Goal: Information Seeking & Learning: Compare options

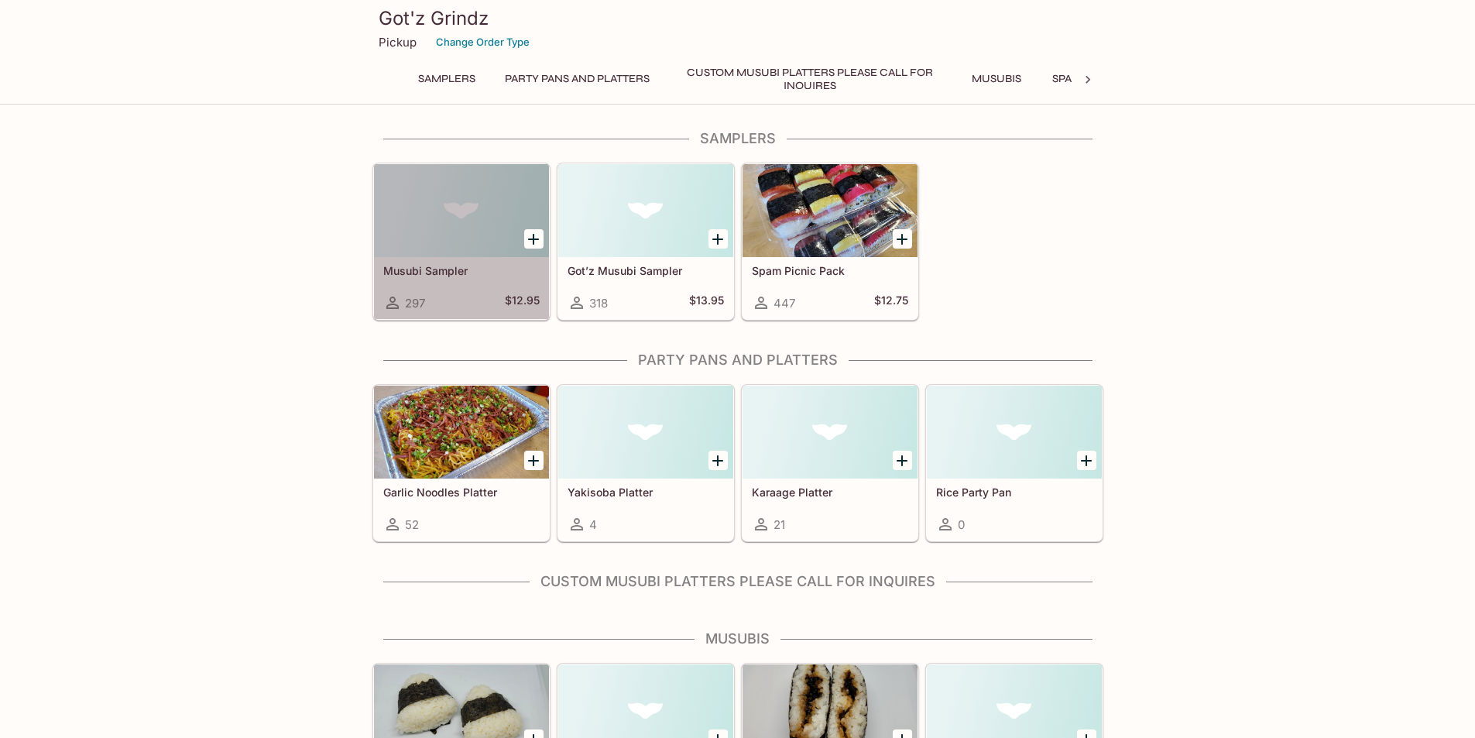
click at [461, 220] on div at bounding box center [461, 210] width 175 height 93
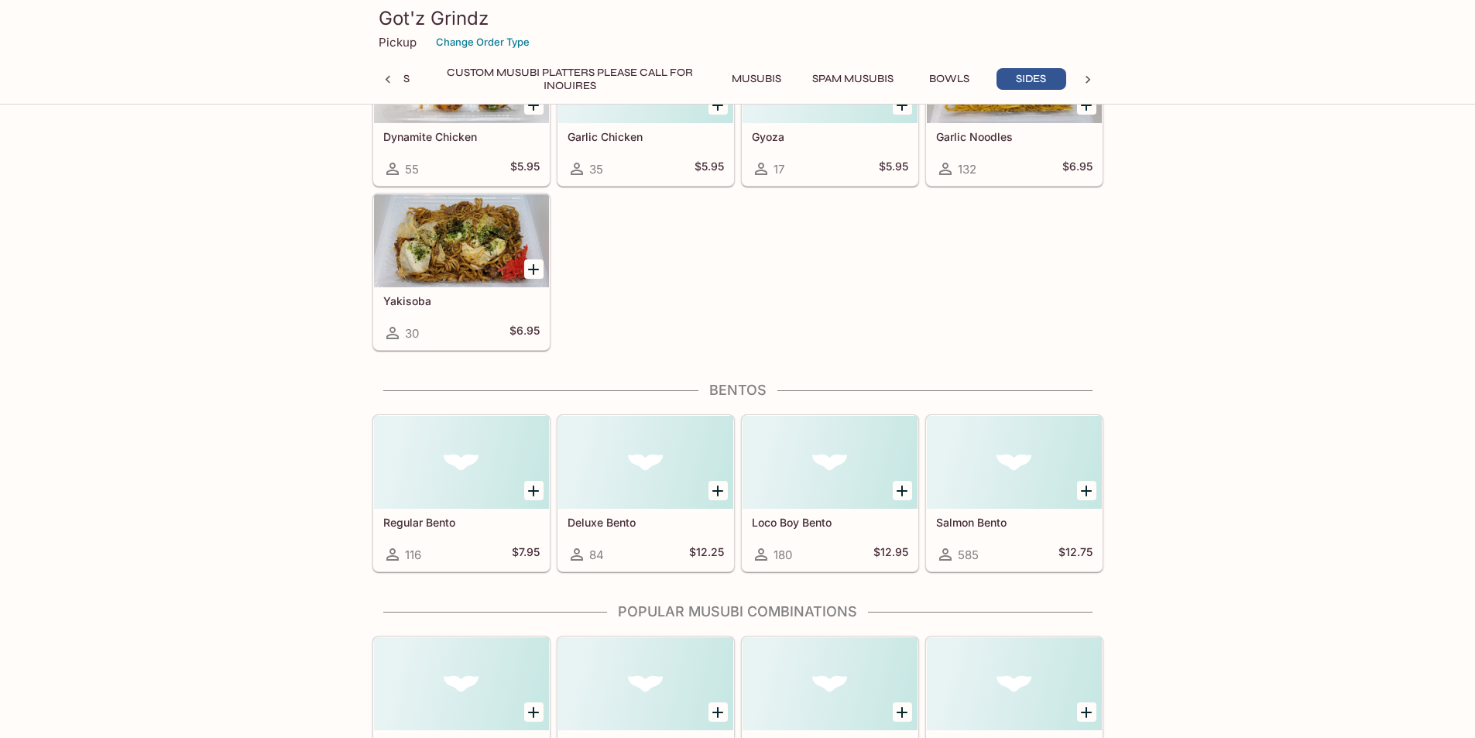
scroll to position [3420, 0]
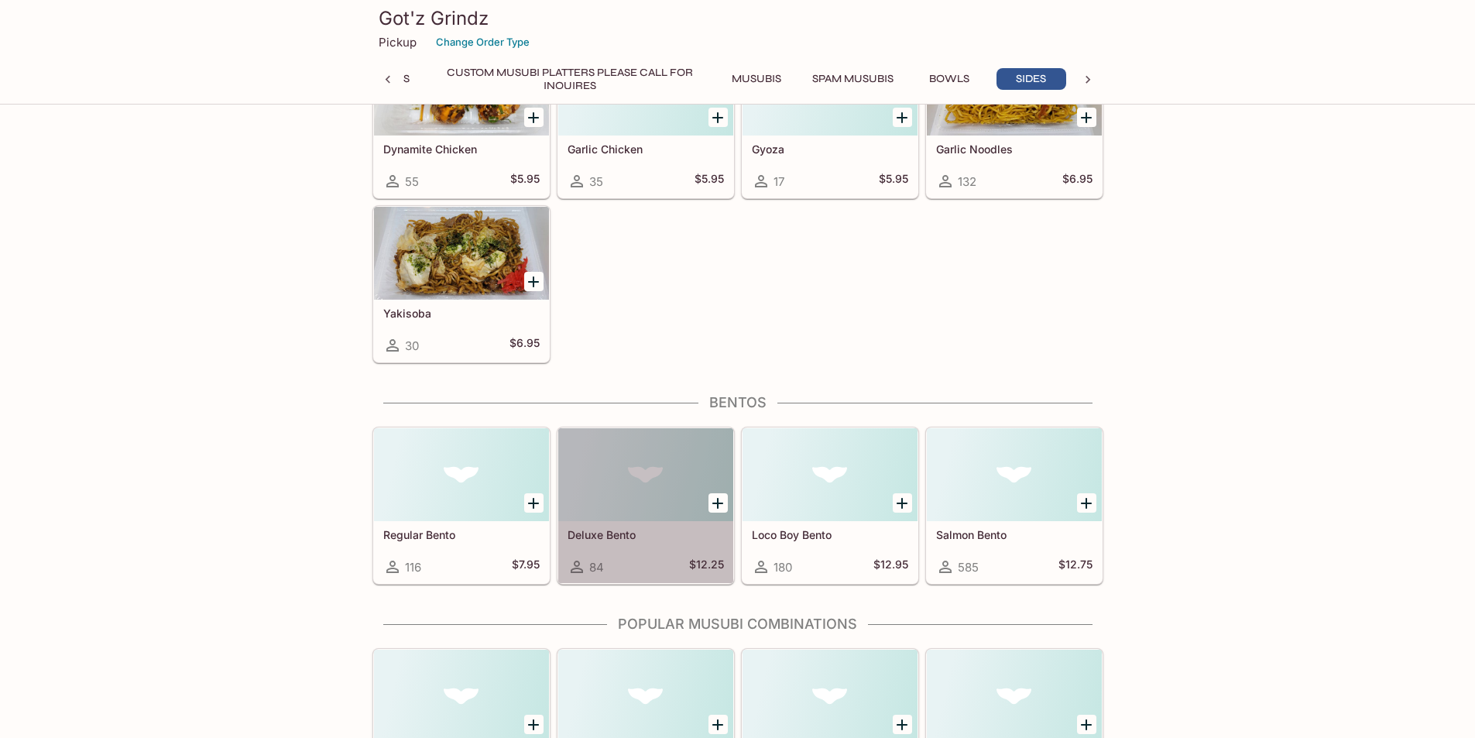
click at [628, 474] on div at bounding box center [645, 474] width 175 height 93
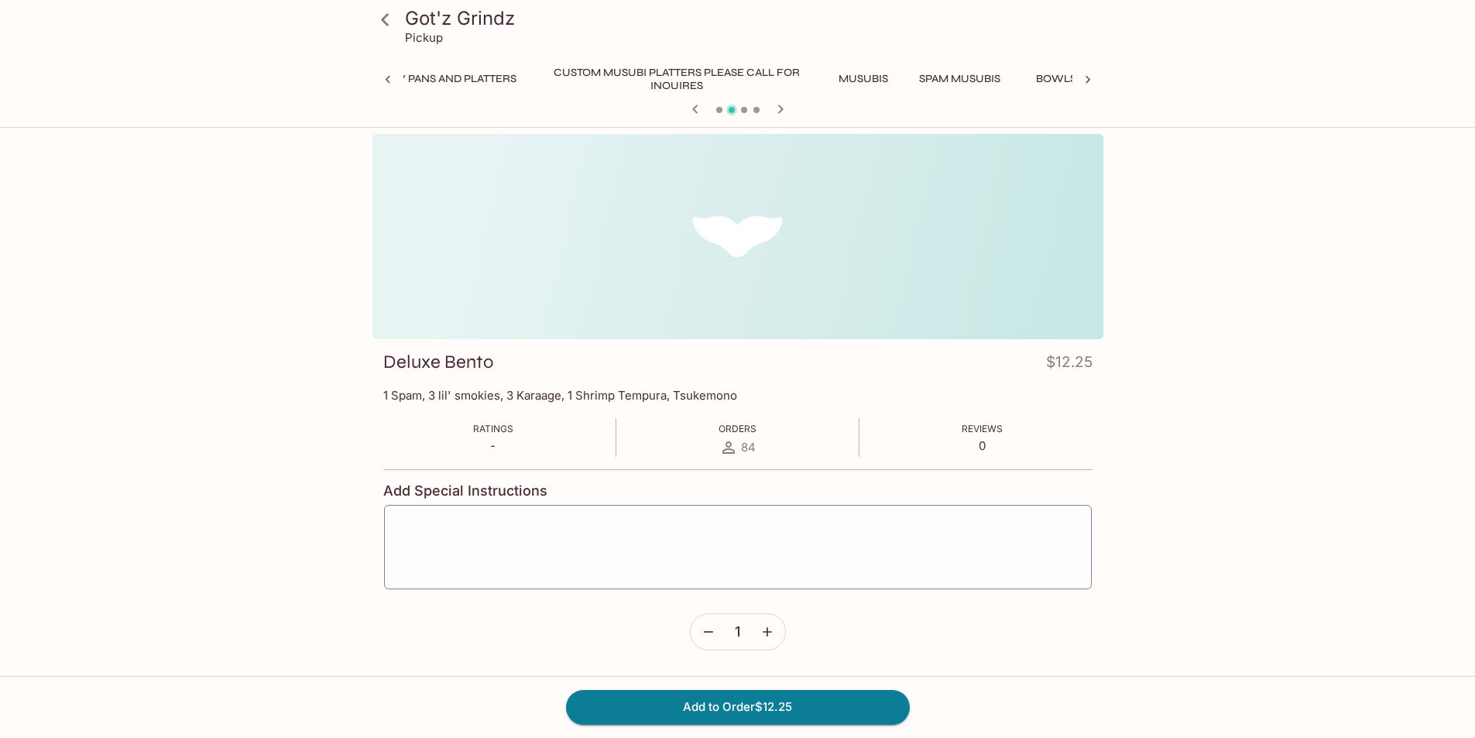
scroll to position [0, 322]
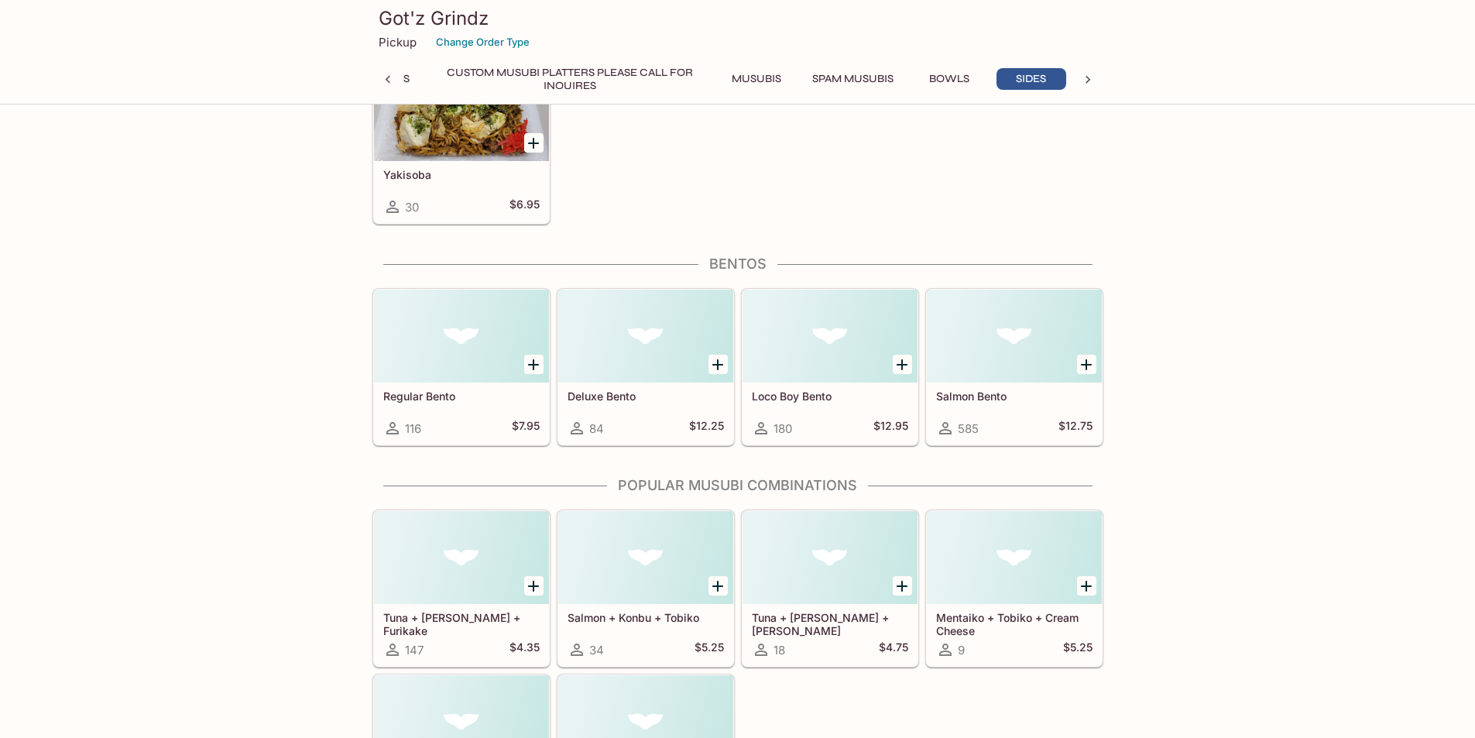
scroll to position [3559, 0]
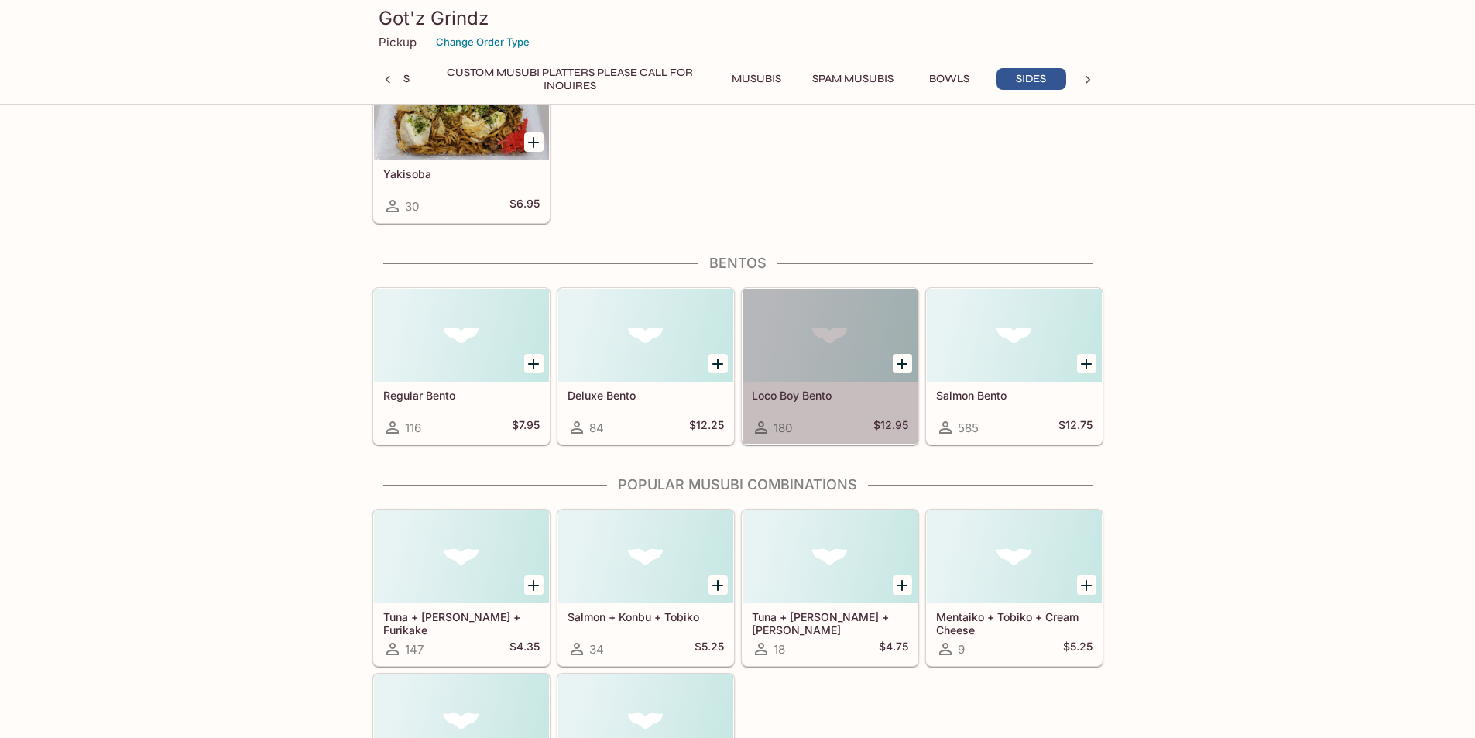
click at [825, 373] on div at bounding box center [830, 335] width 175 height 93
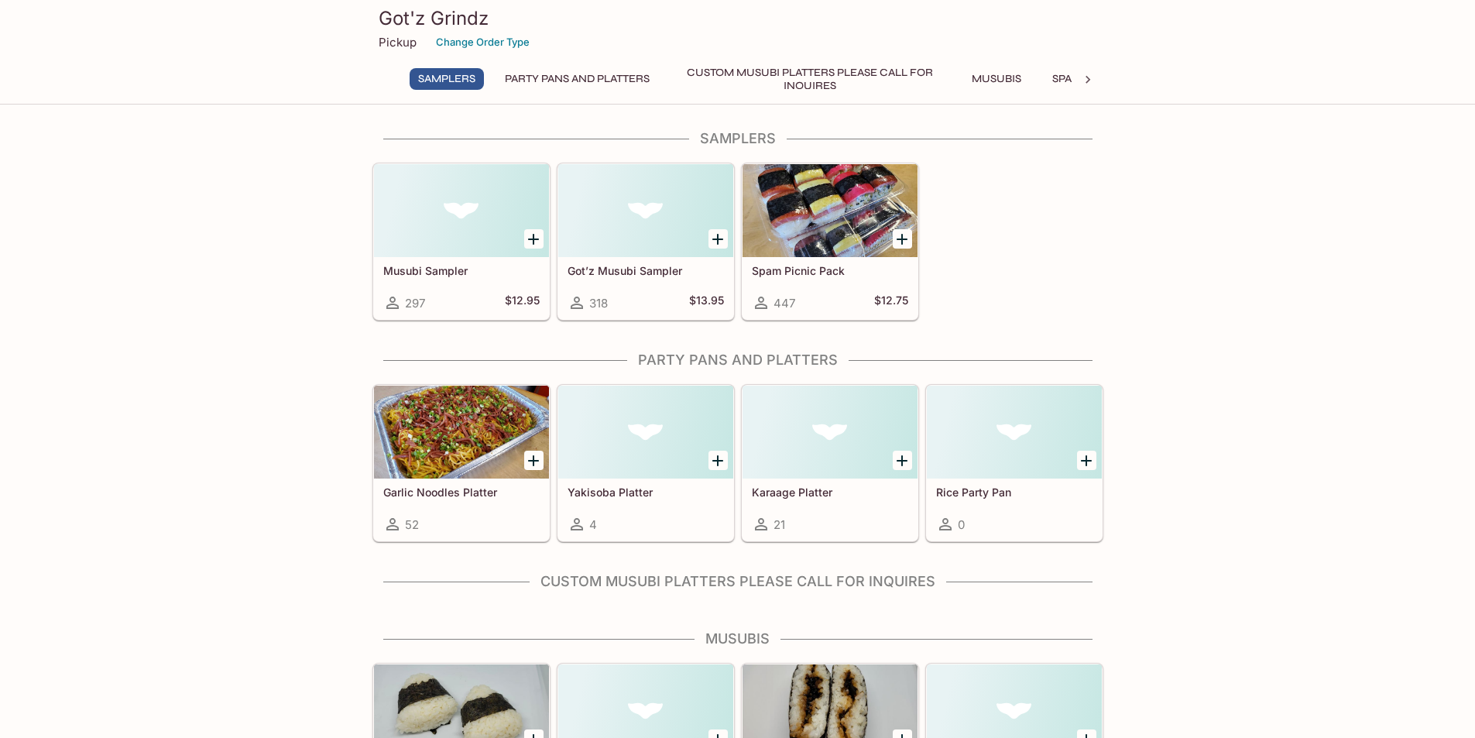
click at [821, 201] on div at bounding box center [830, 210] width 175 height 93
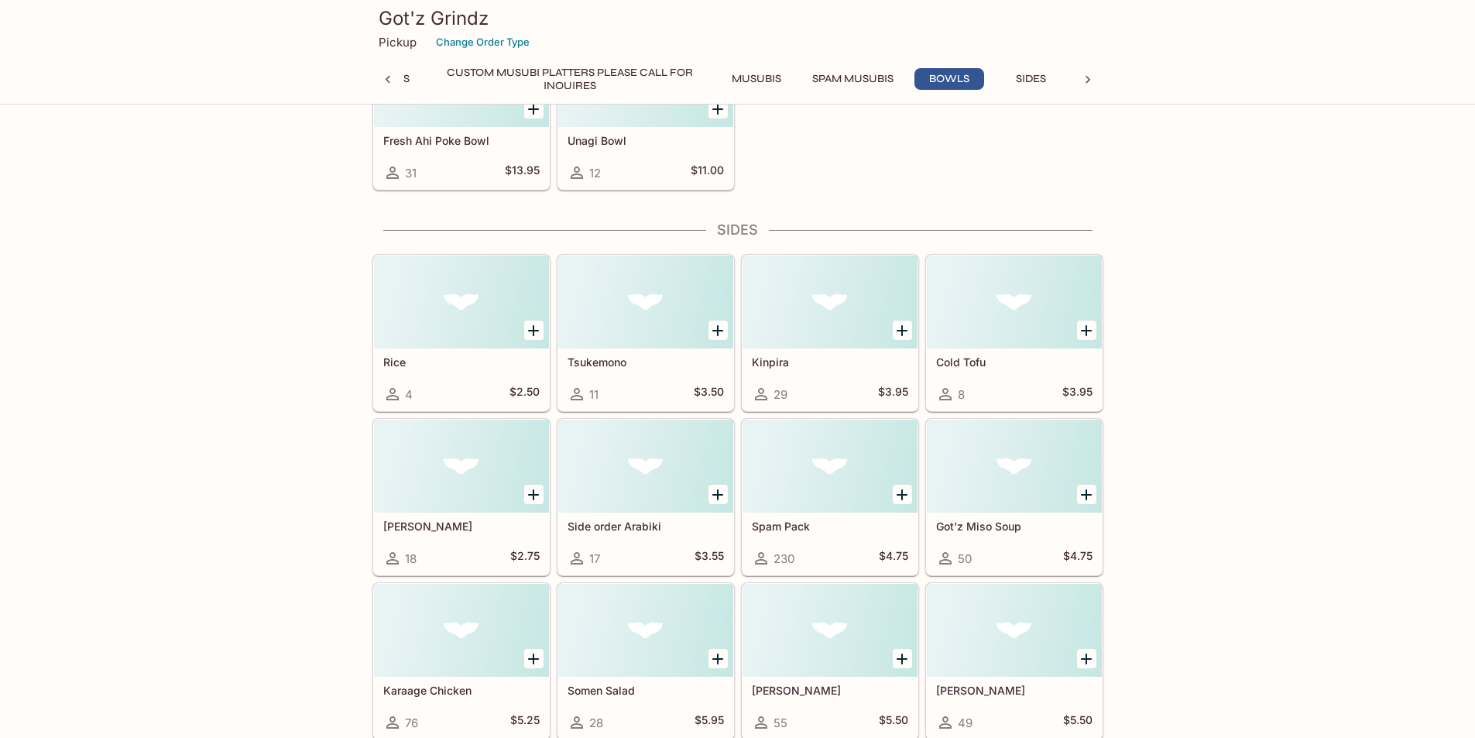
scroll to position [2723, 0]
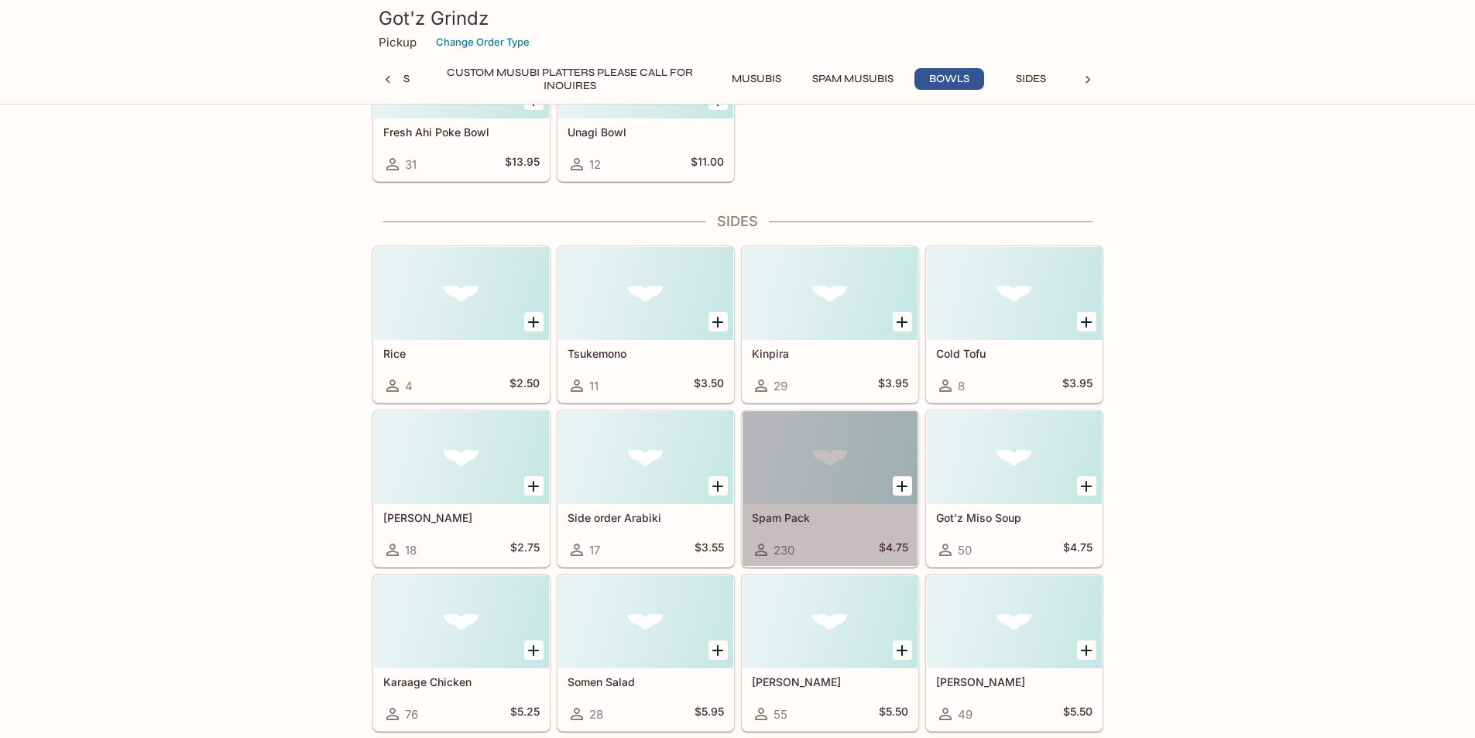
click at [824, 481] on div at bounding box center [830, 457] width 175 height 93
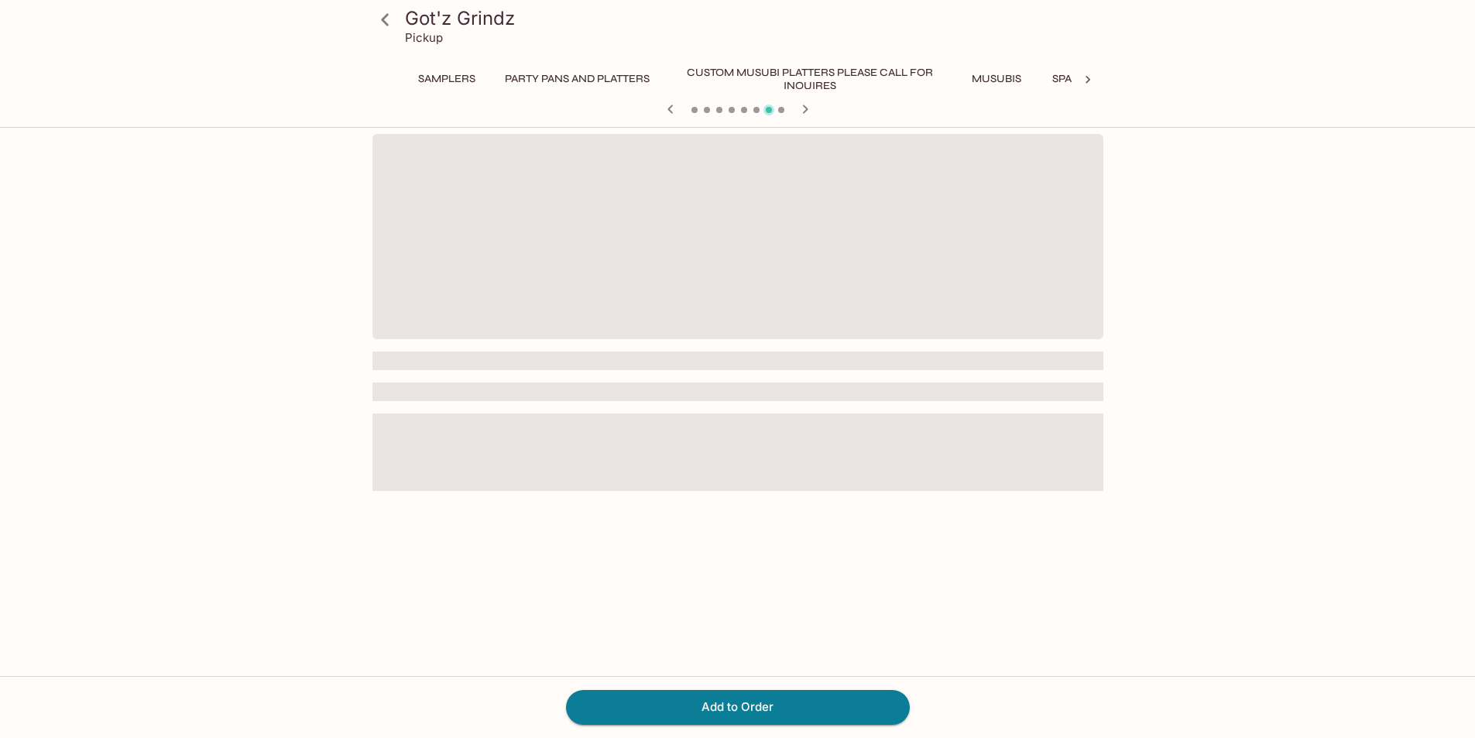
scroll to position [0, 240]
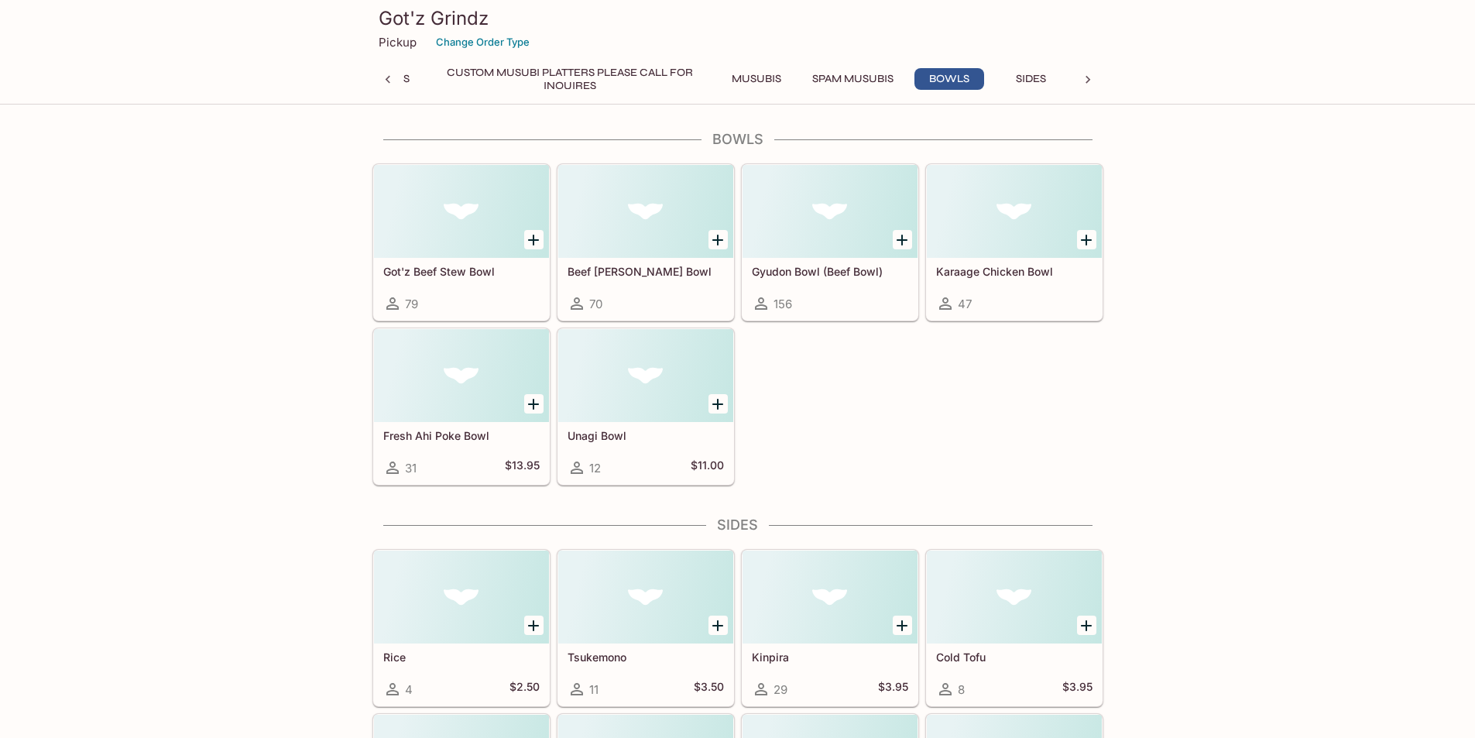
scroll to position [2398, 0]
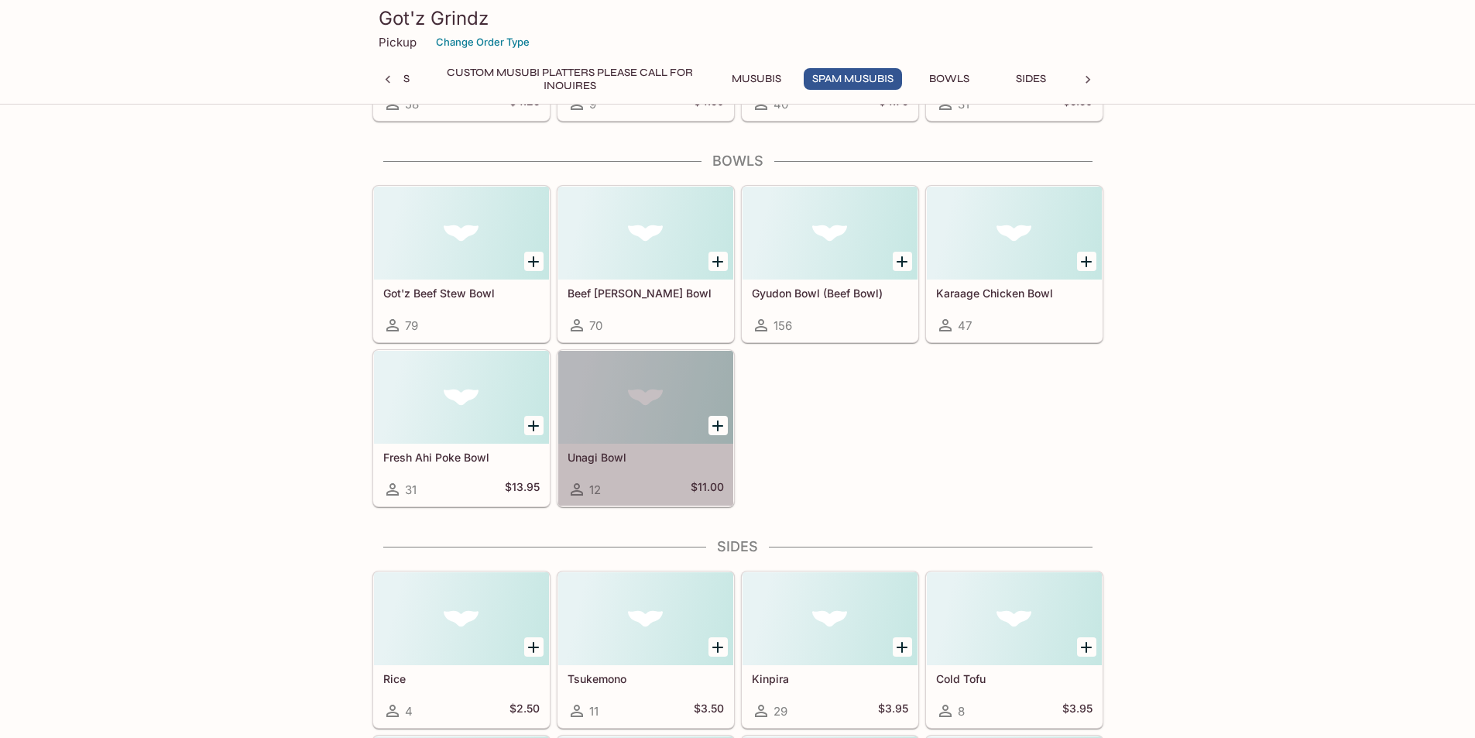
click at [580, 489] on icon at bounding box center [577, 489] width 19 height 19
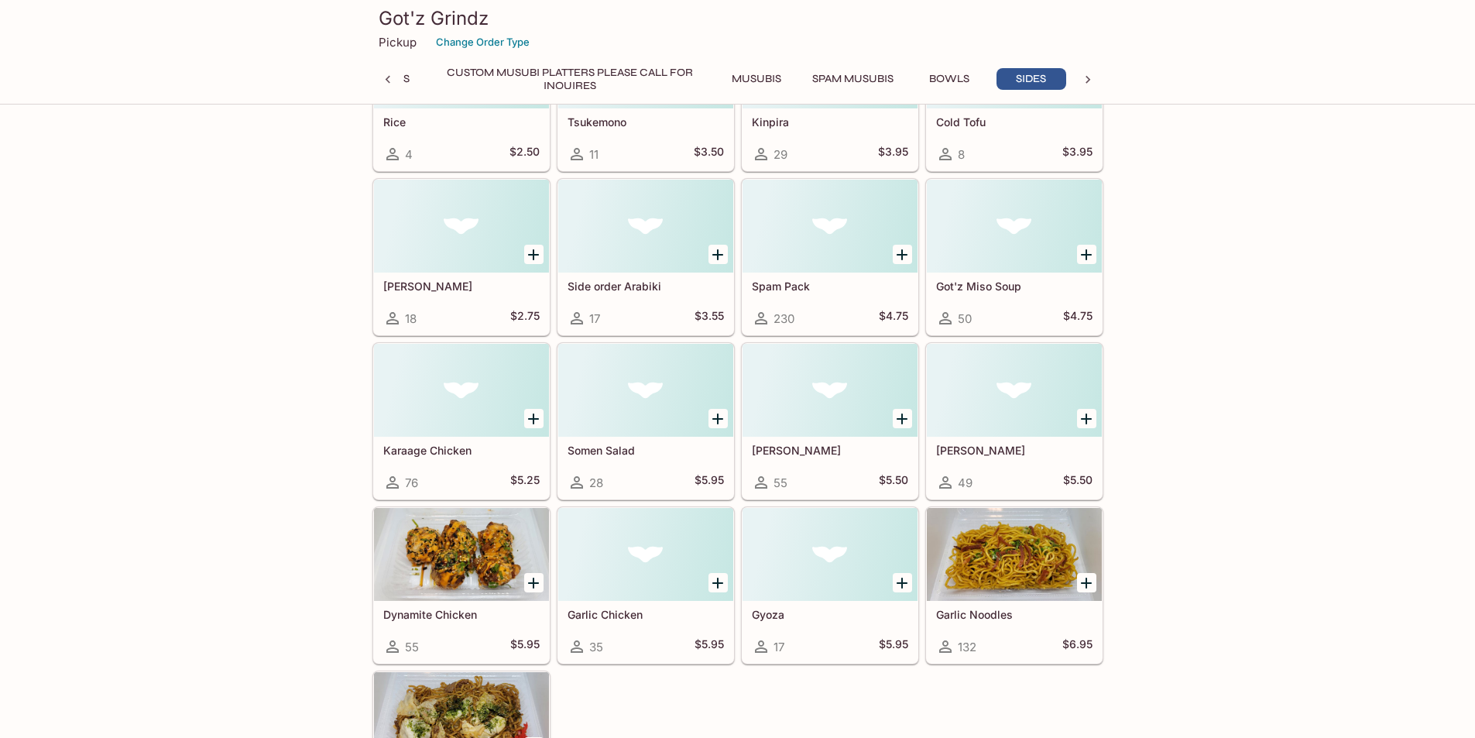
scroll to position [2955, 0]
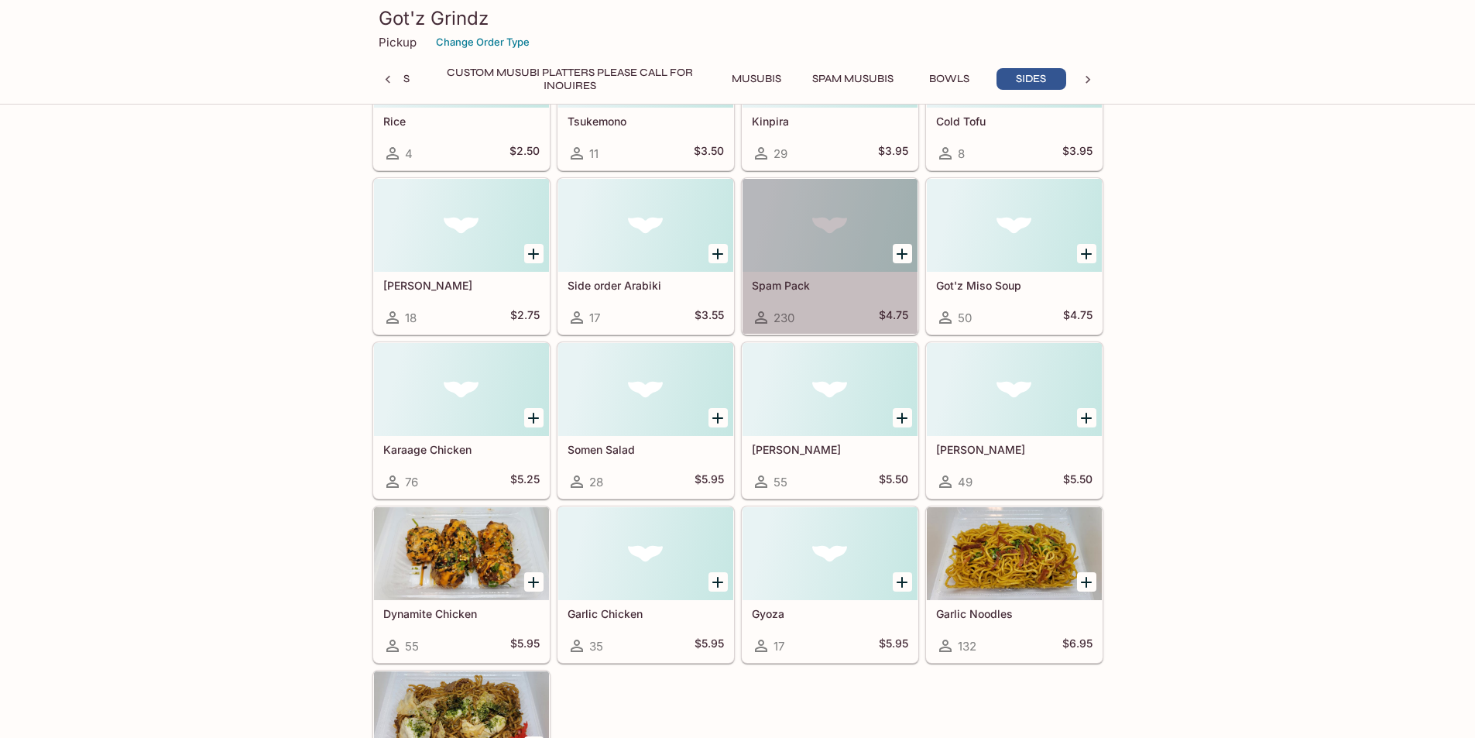
click at [836, 300] on div "Spam Pack 230 $4.75" at bounding box center [830, 303] width 175 height 62
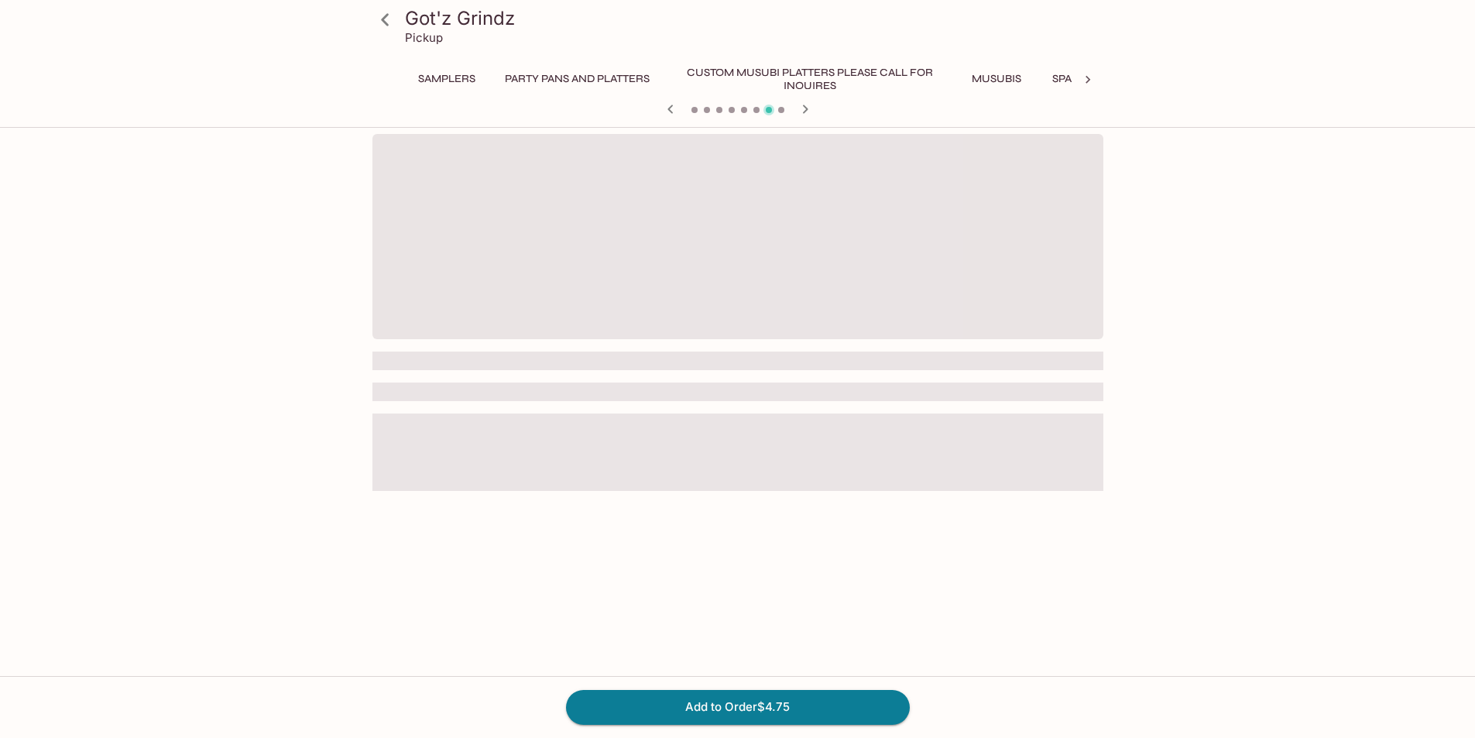
scroll to position [0, 240]
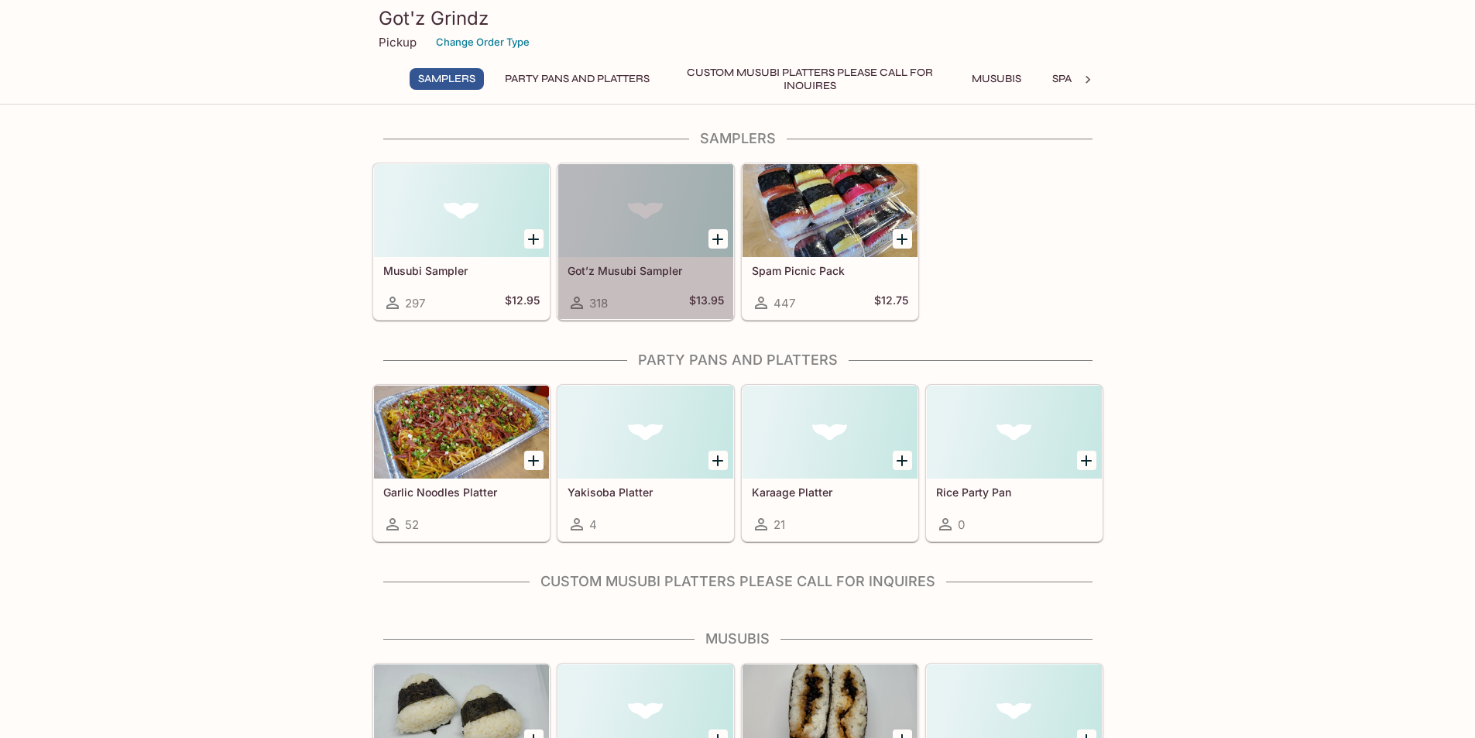
click at [606, 219] on div at bounding box center [645, 210] width 175 height 93
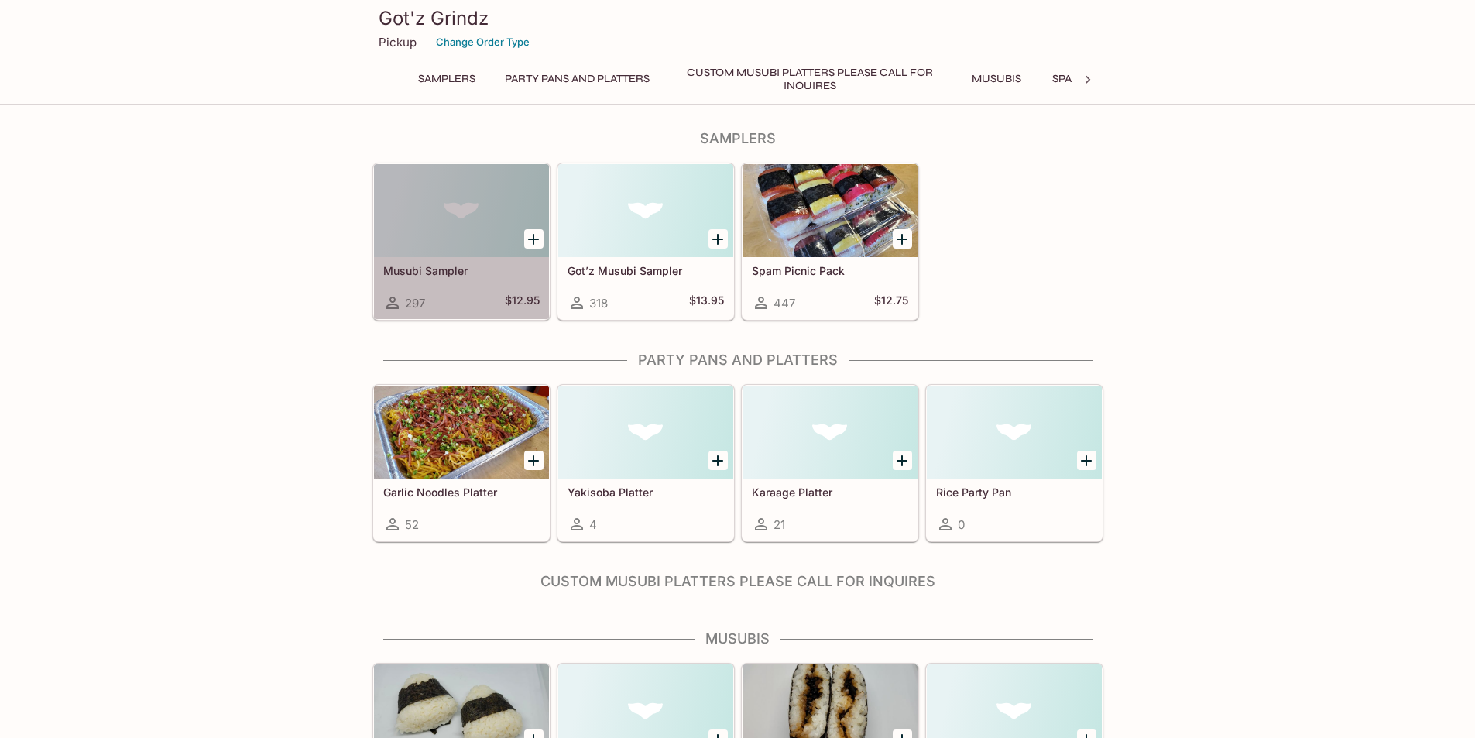
click at [483, 242] on div at bounding box center [461, 210] width 175 height 93
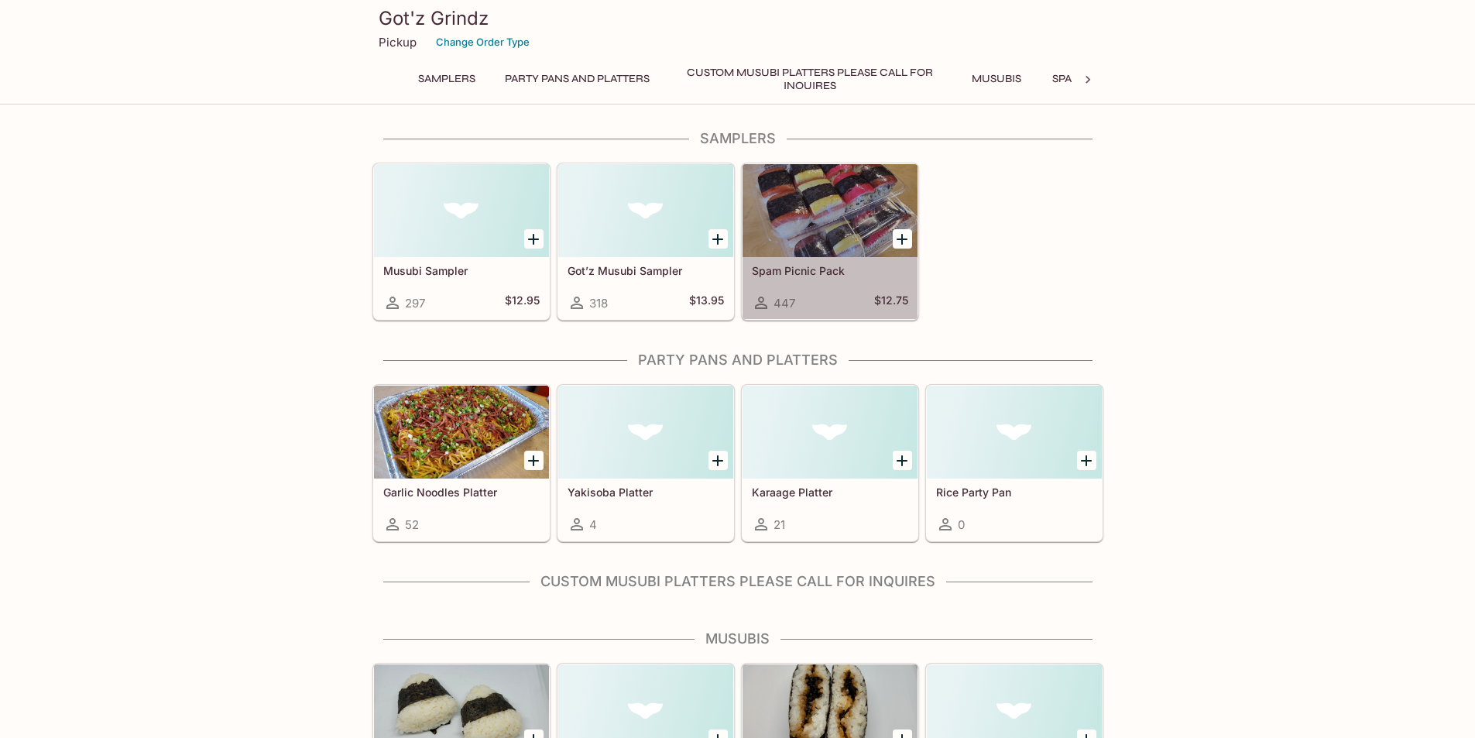
click at [871, 214] on div at bounding box center [830, 210] width 175 height 93
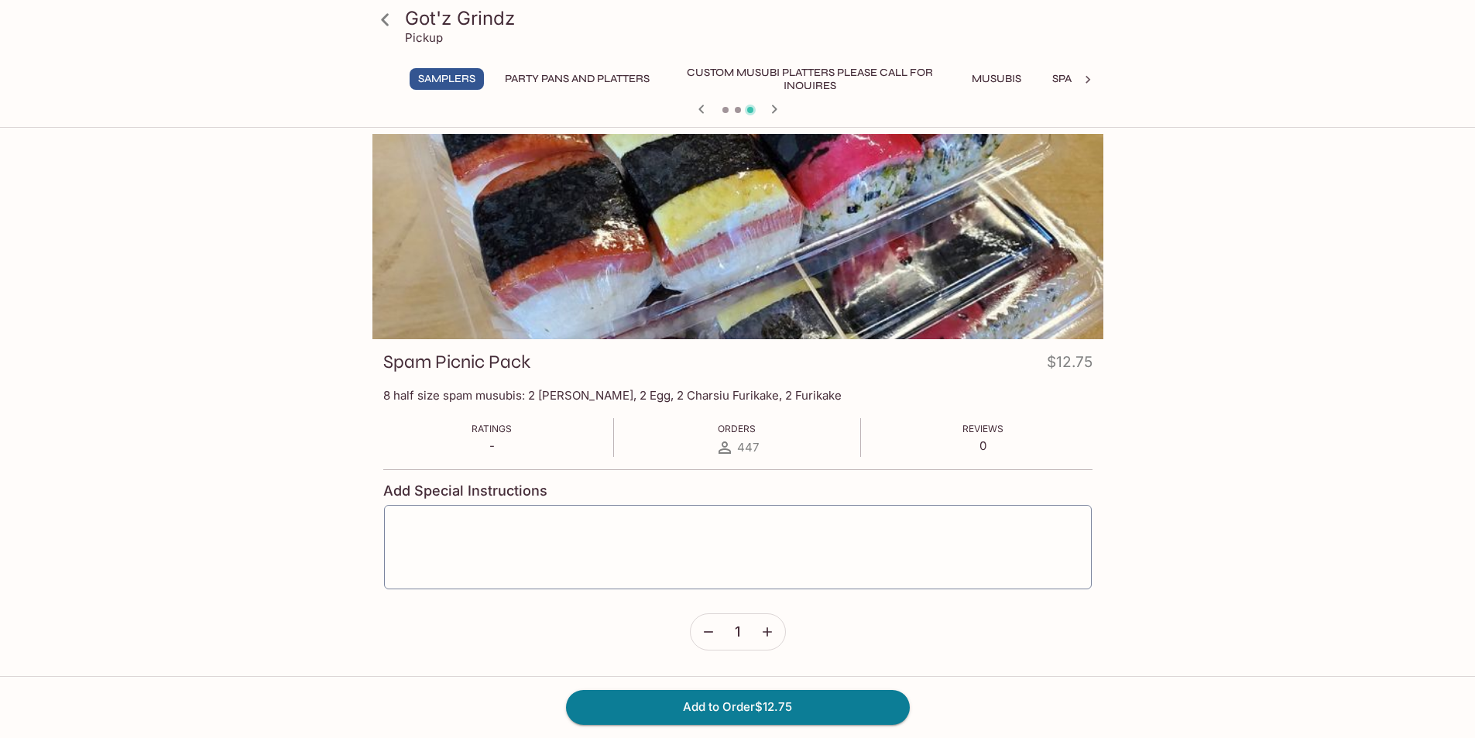
drag, startPoint x: 140, startPoint y: 14, endPoint x: 66, endPoint y: 335, distance: 329.8
click at [72, 380] on div "Got'z Grindz Pickup Samplers Party Pans and Platters Custom Musubi Platters PLE…" at bounding box center [737, 503] width 1475 height 738
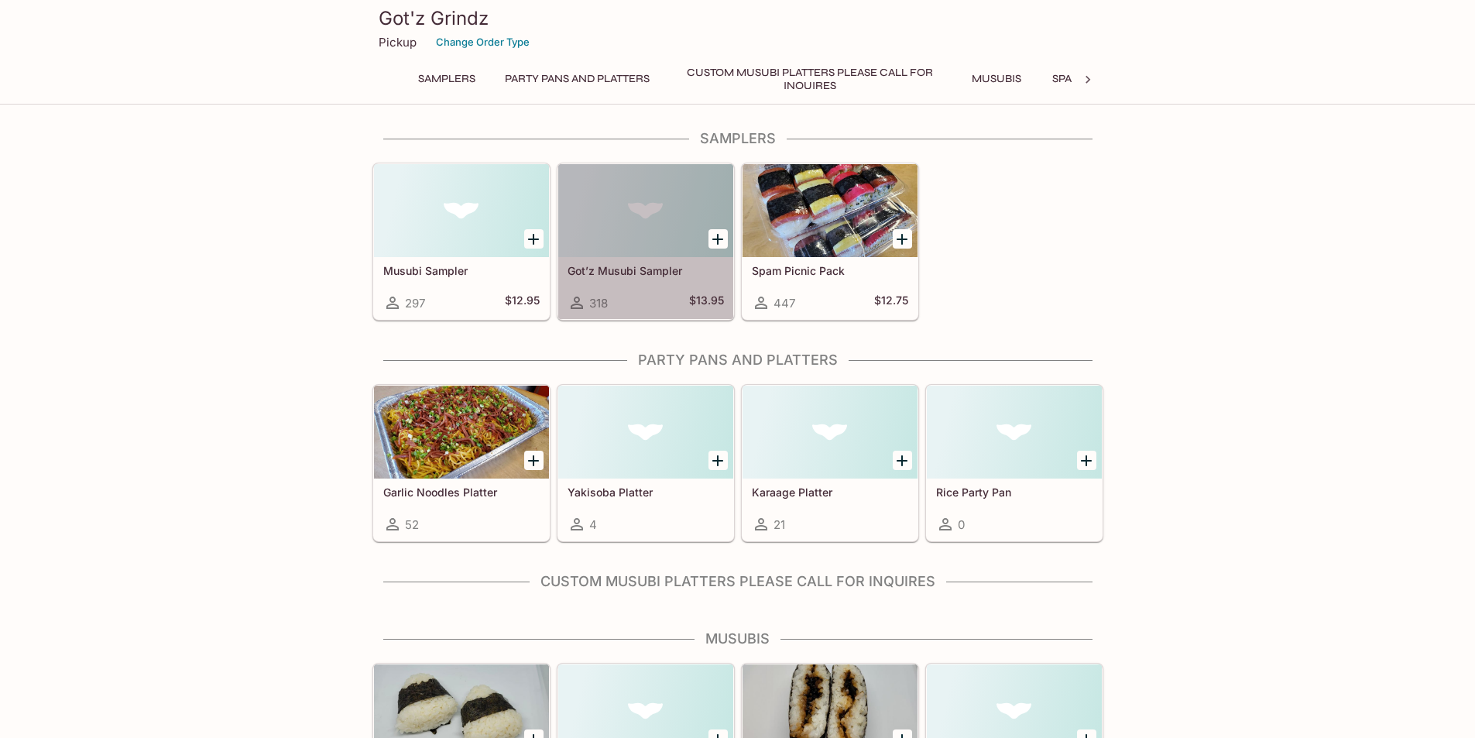
click at [674, 241] on div at bounding box center [645, 210] width 175 height 93
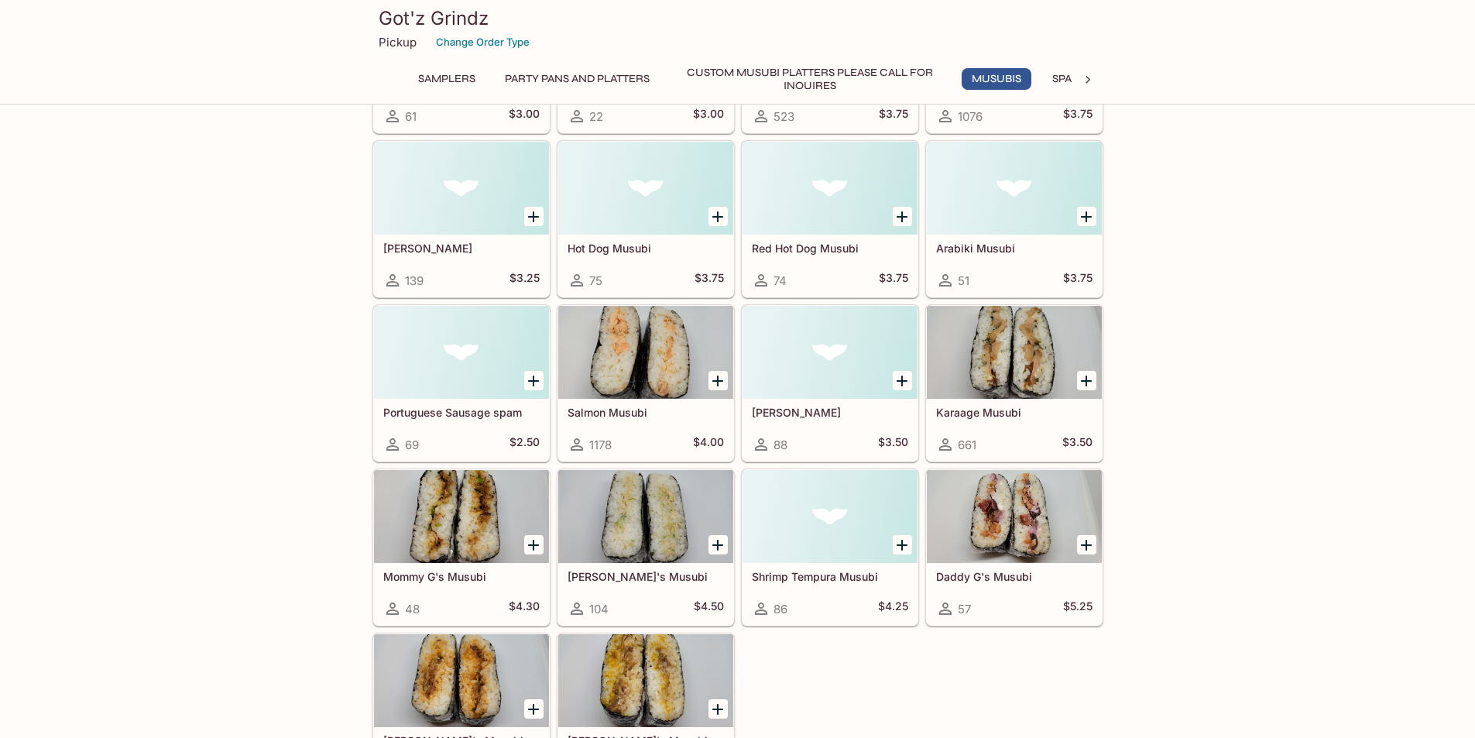
scroll to position [852, 0]
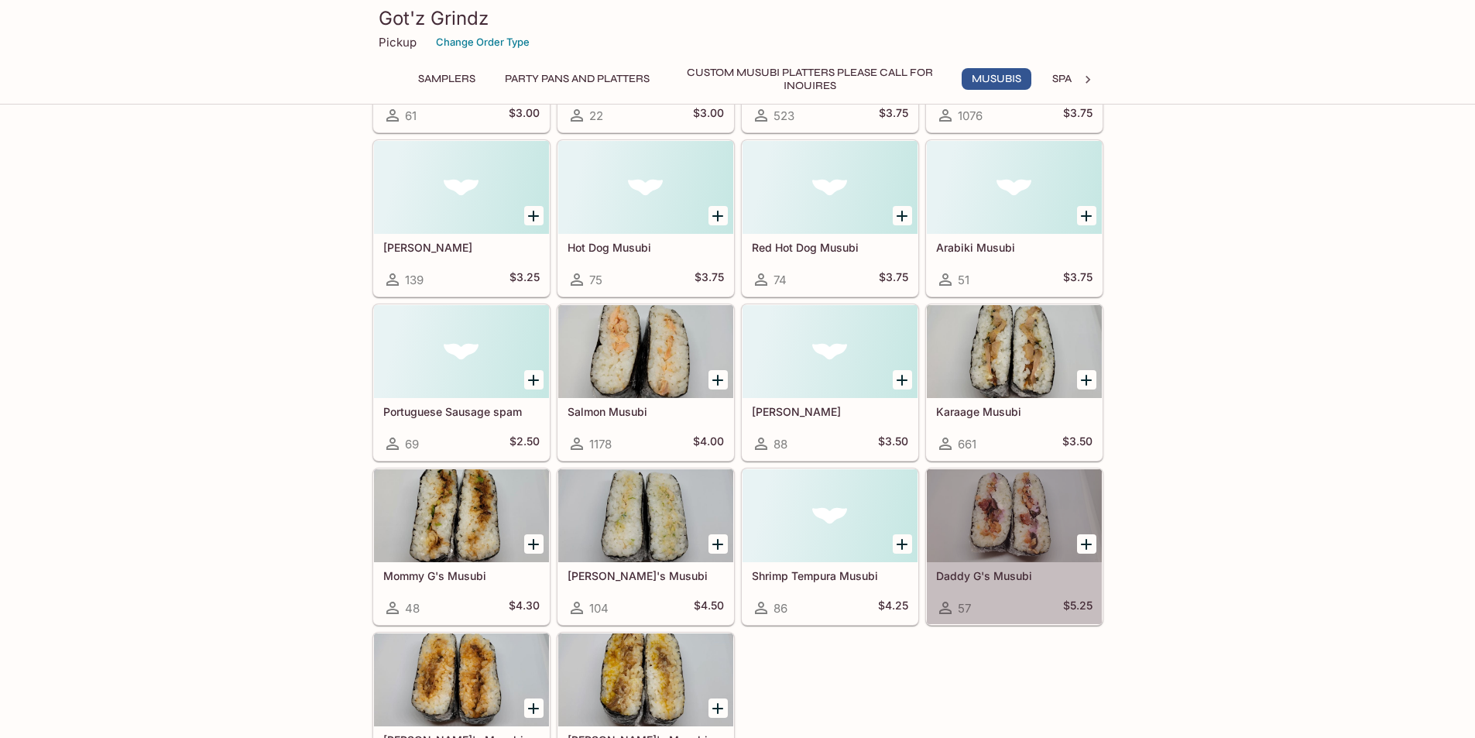
click at [1010, 556] on div at bounding box center [1014, 515] width 175 height 93
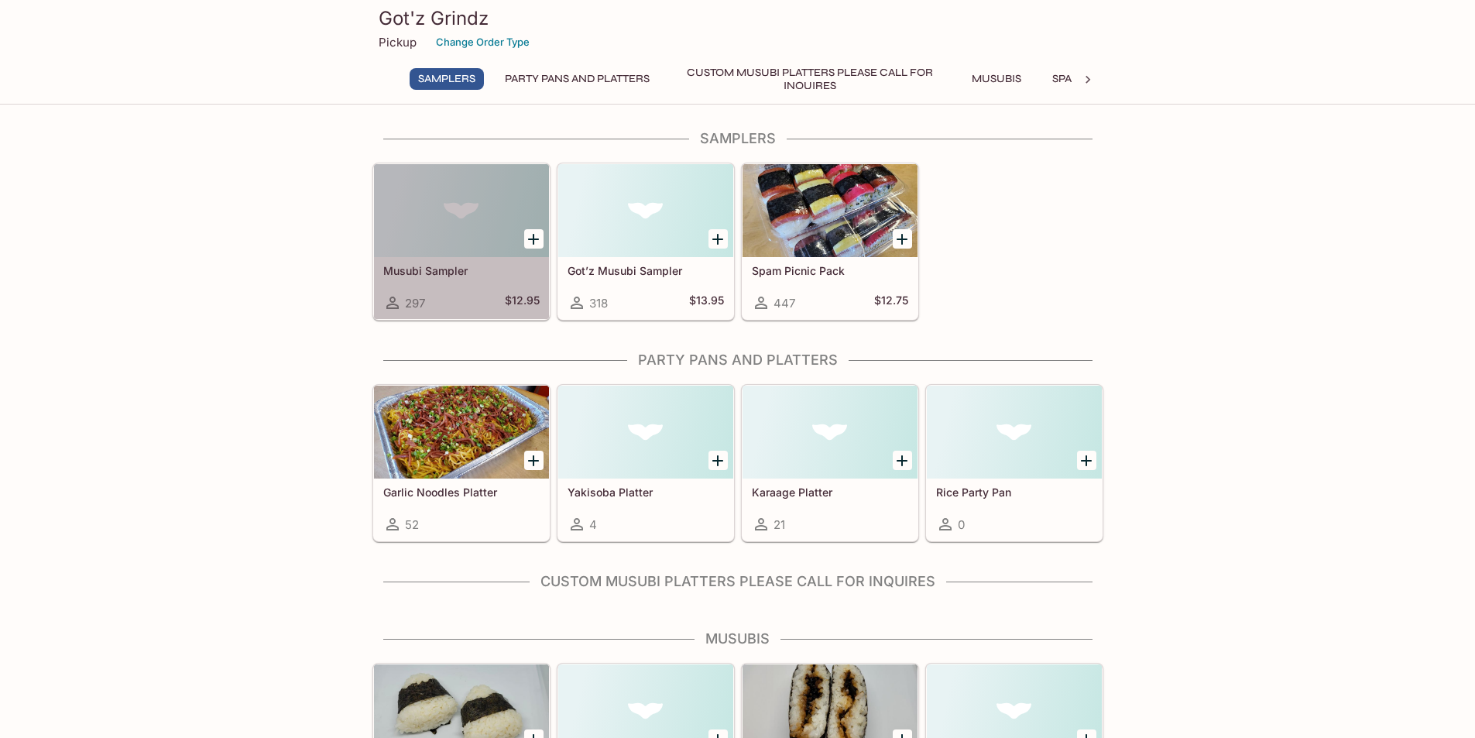
click at [479, 235] on div at bounding box center [461, 210] width 175 height 93
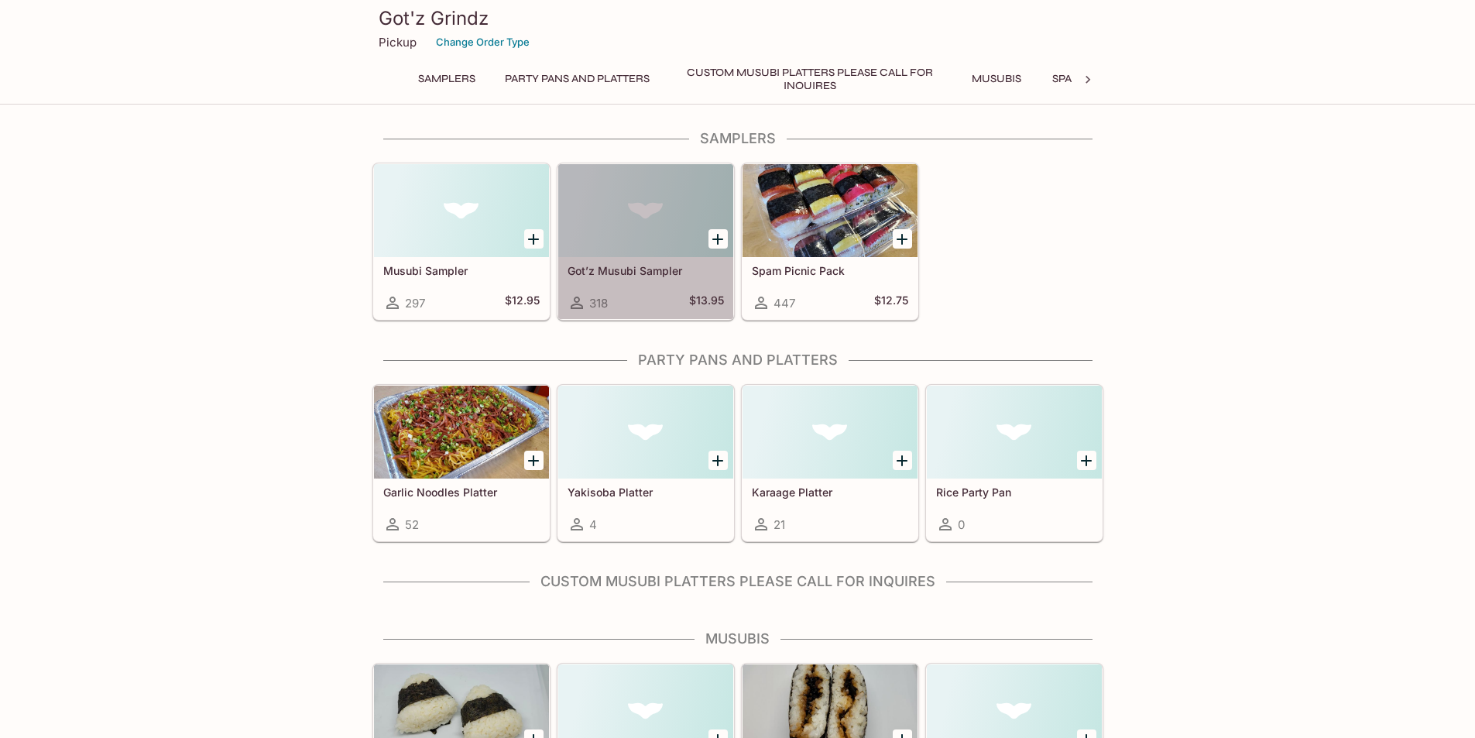
click at [636, 248] on div at bounding box center [645, 210] width 175 height 93
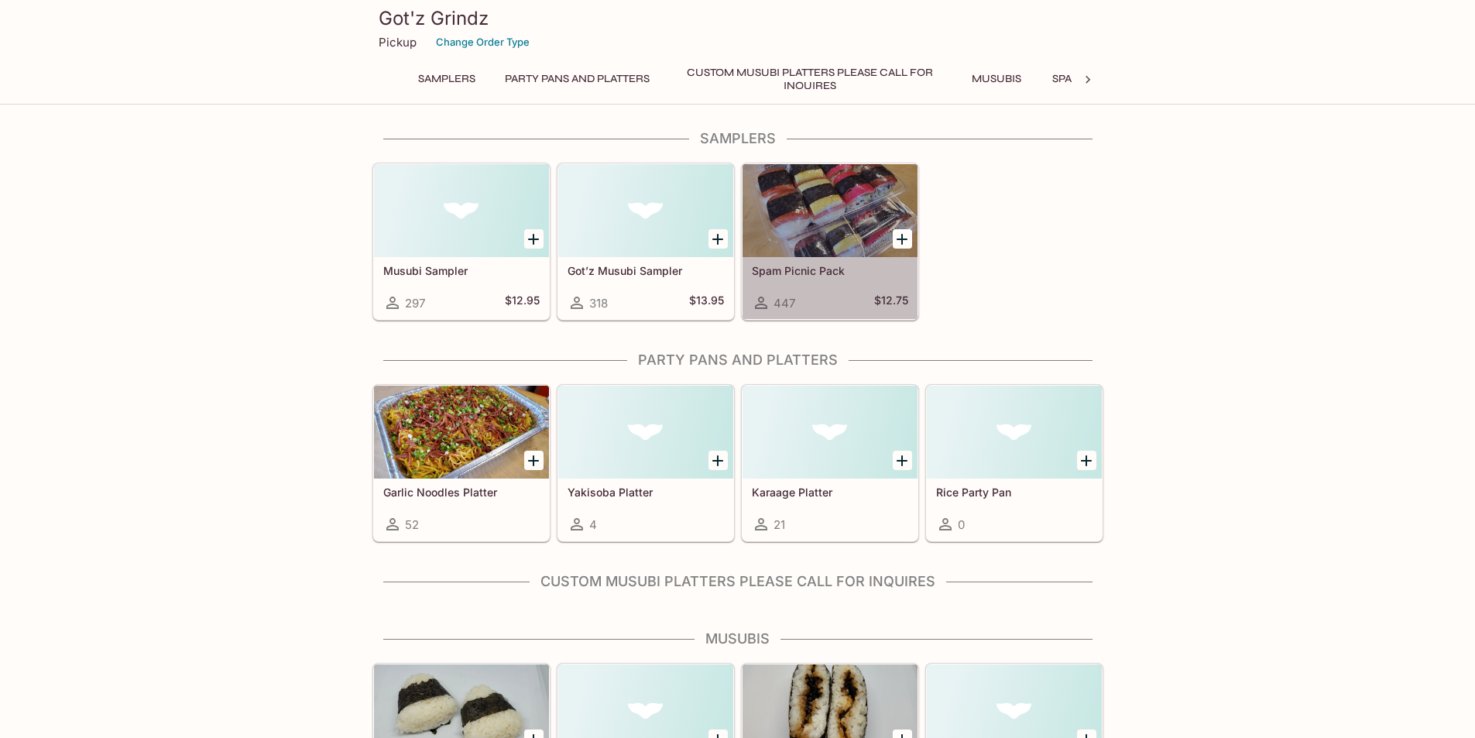
click at [823, 227] on div at bounding box center [830, 210] width 175 height 93
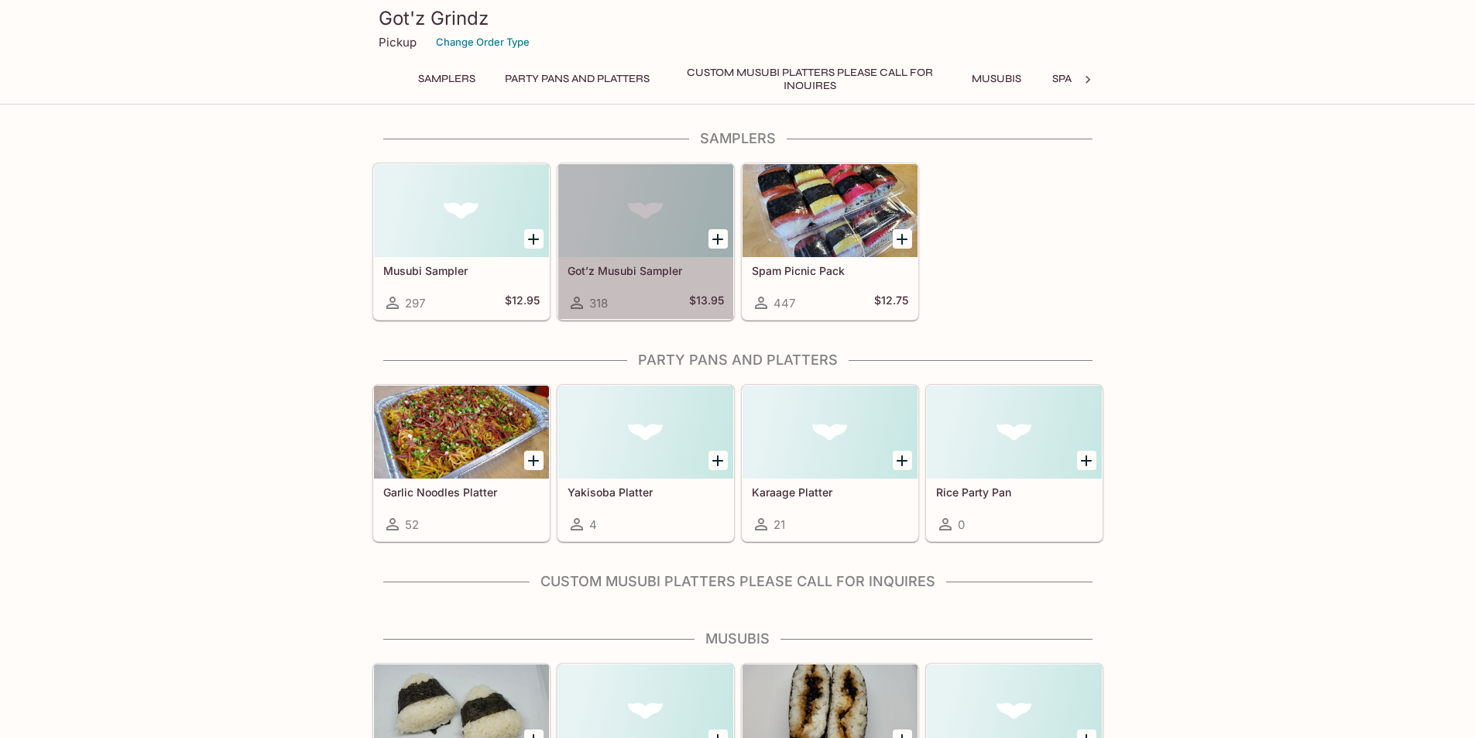
click at [656, 263] on div "Got’z Musubi Sampler 318 $13.95" at bounding box center [645, 288] width 175 height 62
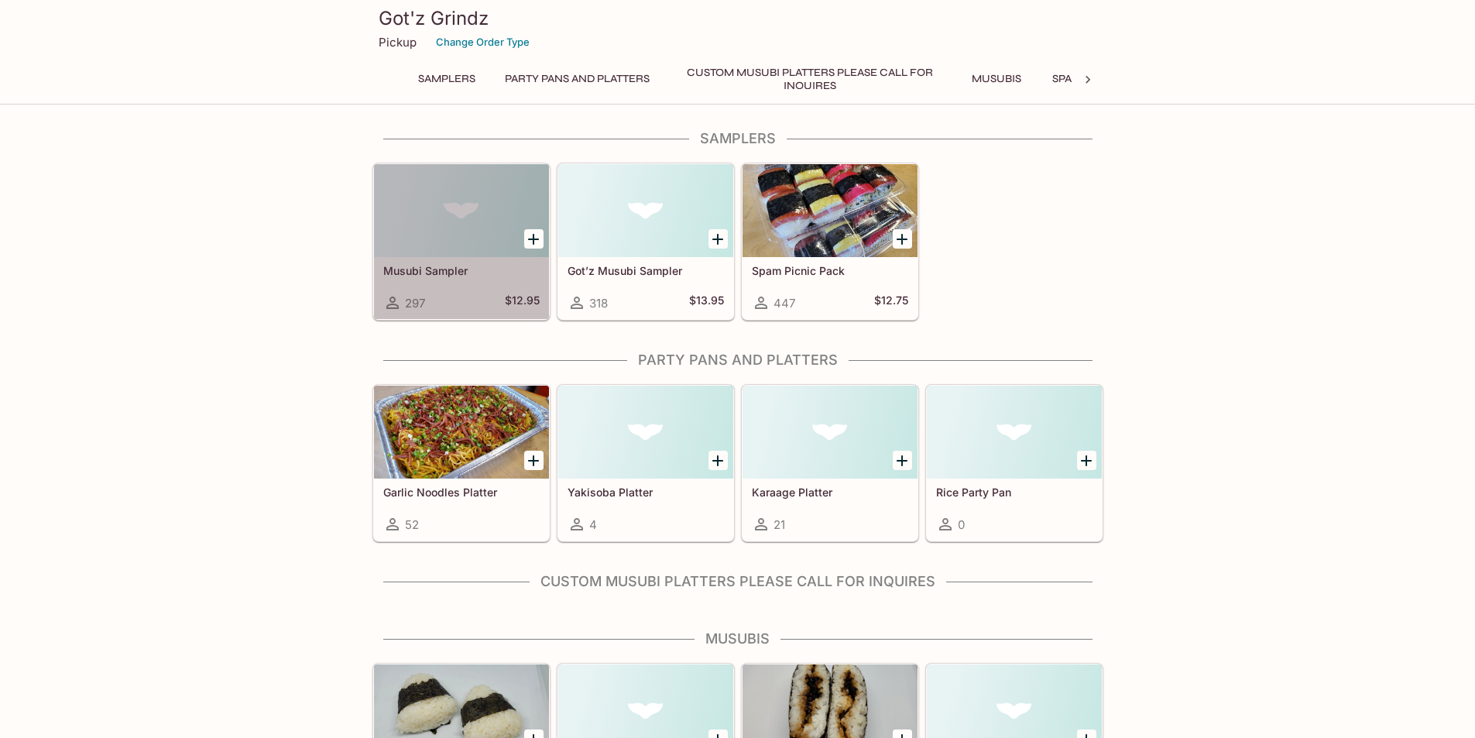
click at [492, 259] on div "Musubi Sampler 297 $12.95" at bounding box center [461, 288] width 175 height 62
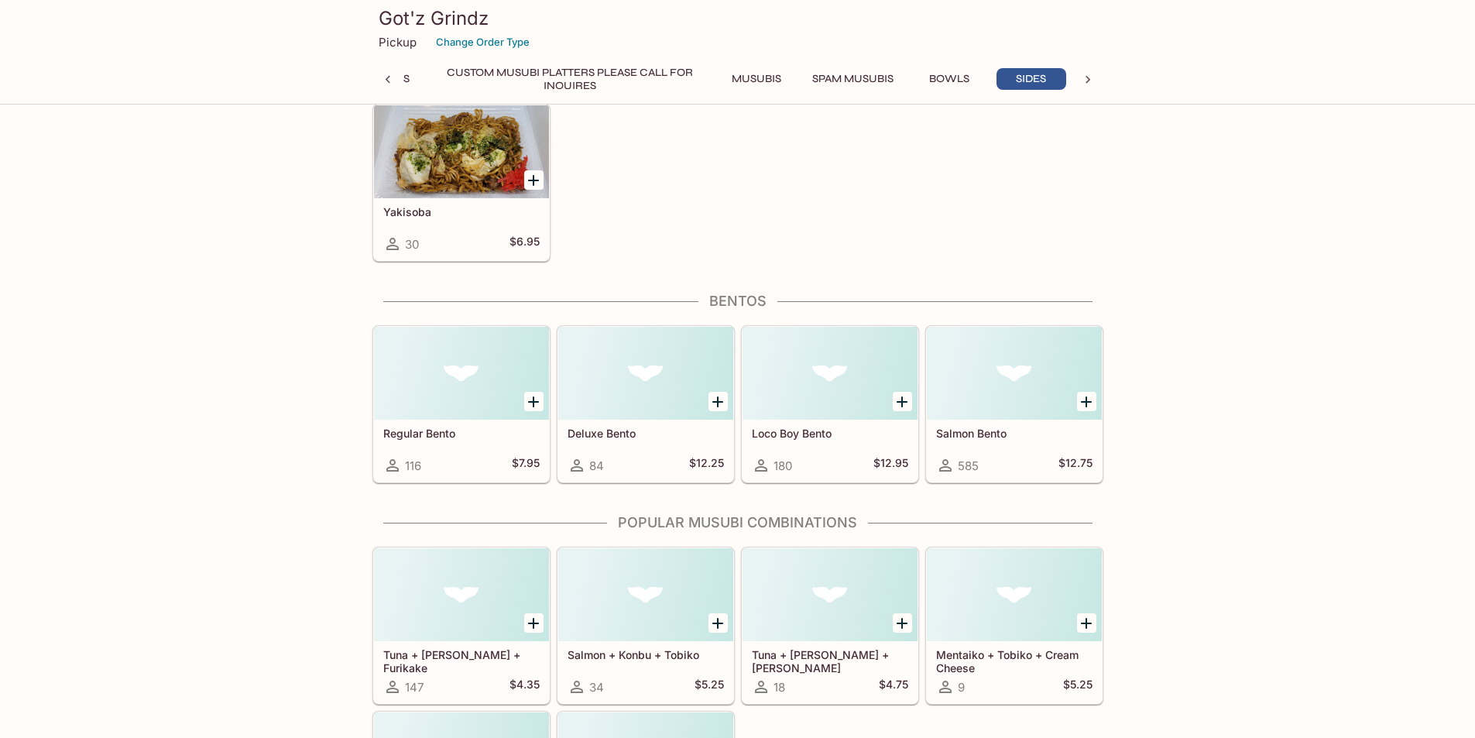
scroll to position [3497, 0]
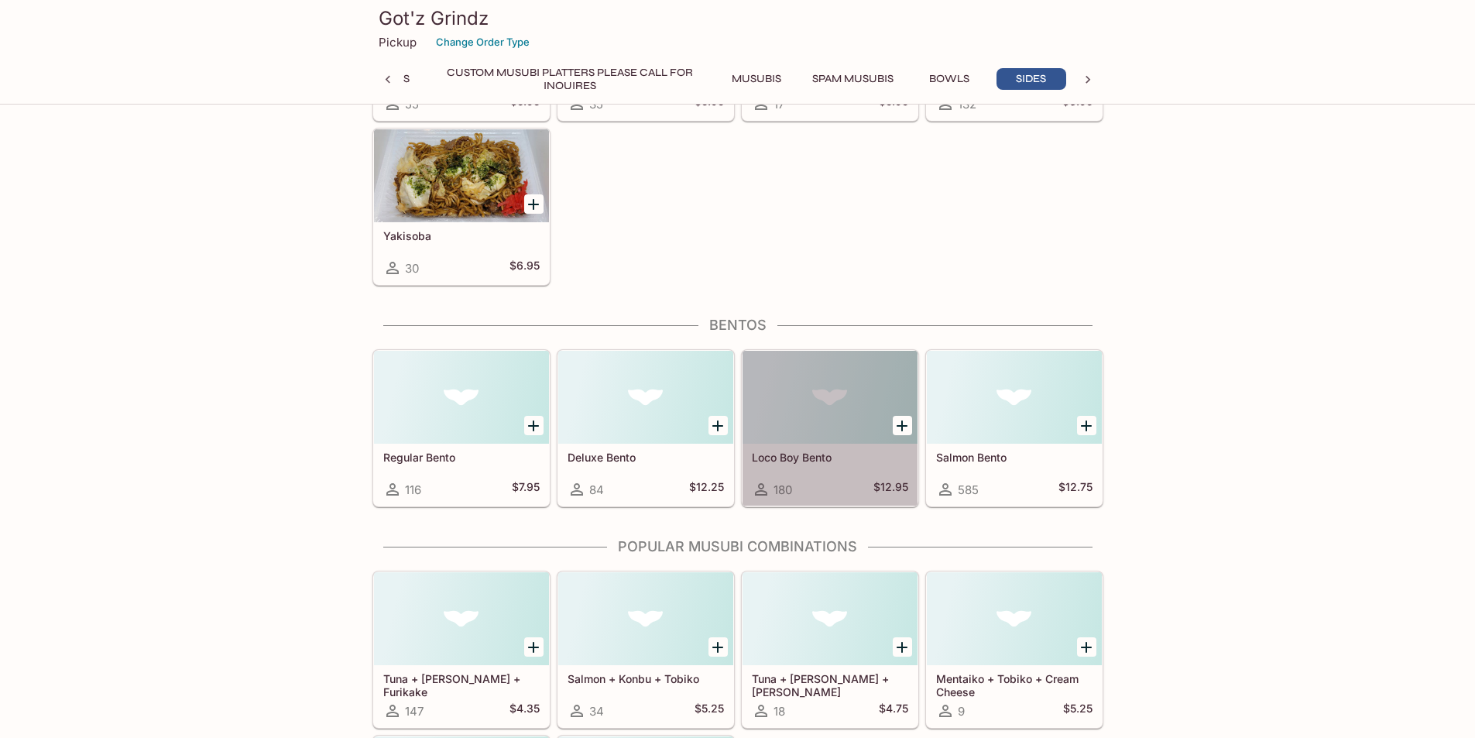
click at [811, 420] on div at bounding box center [830, 397] width 175 height 93
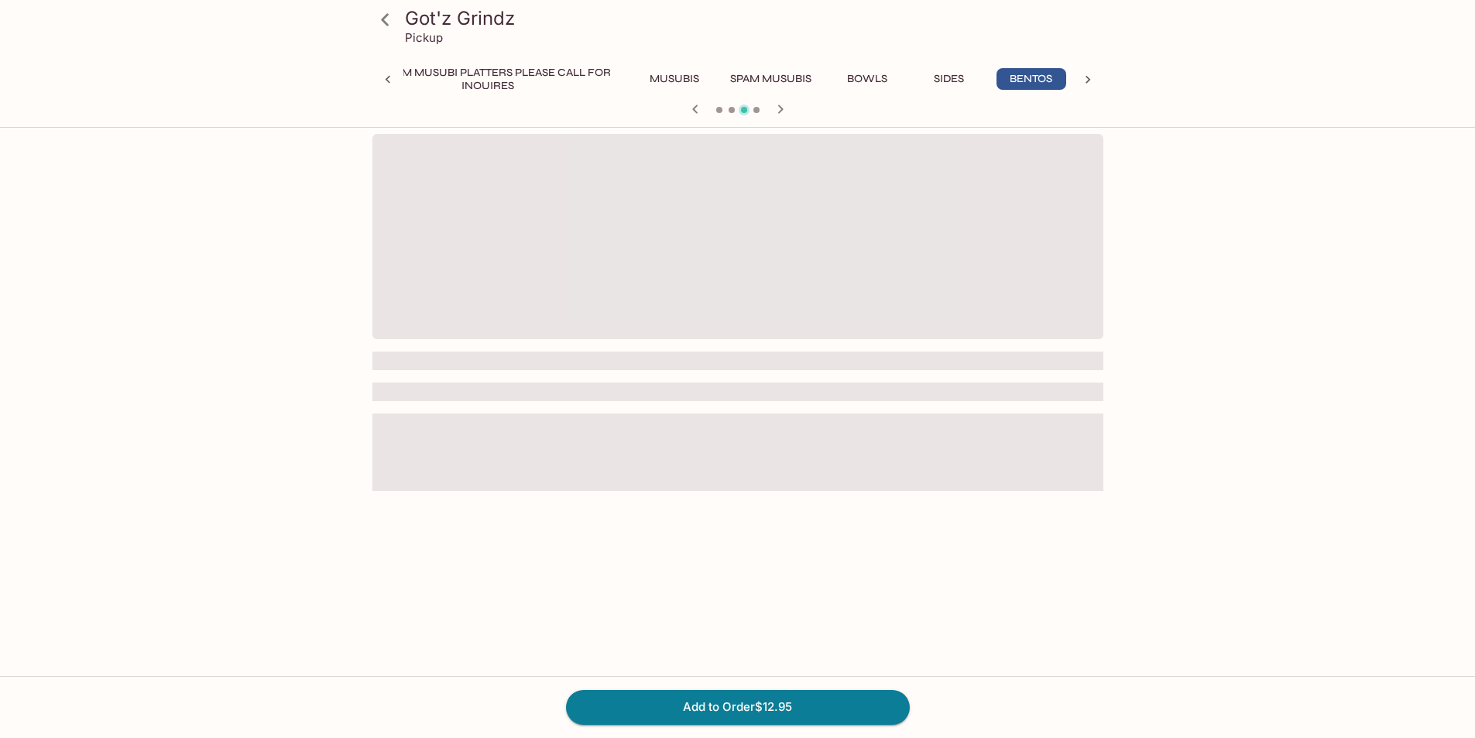
scroll to position [0, 322]
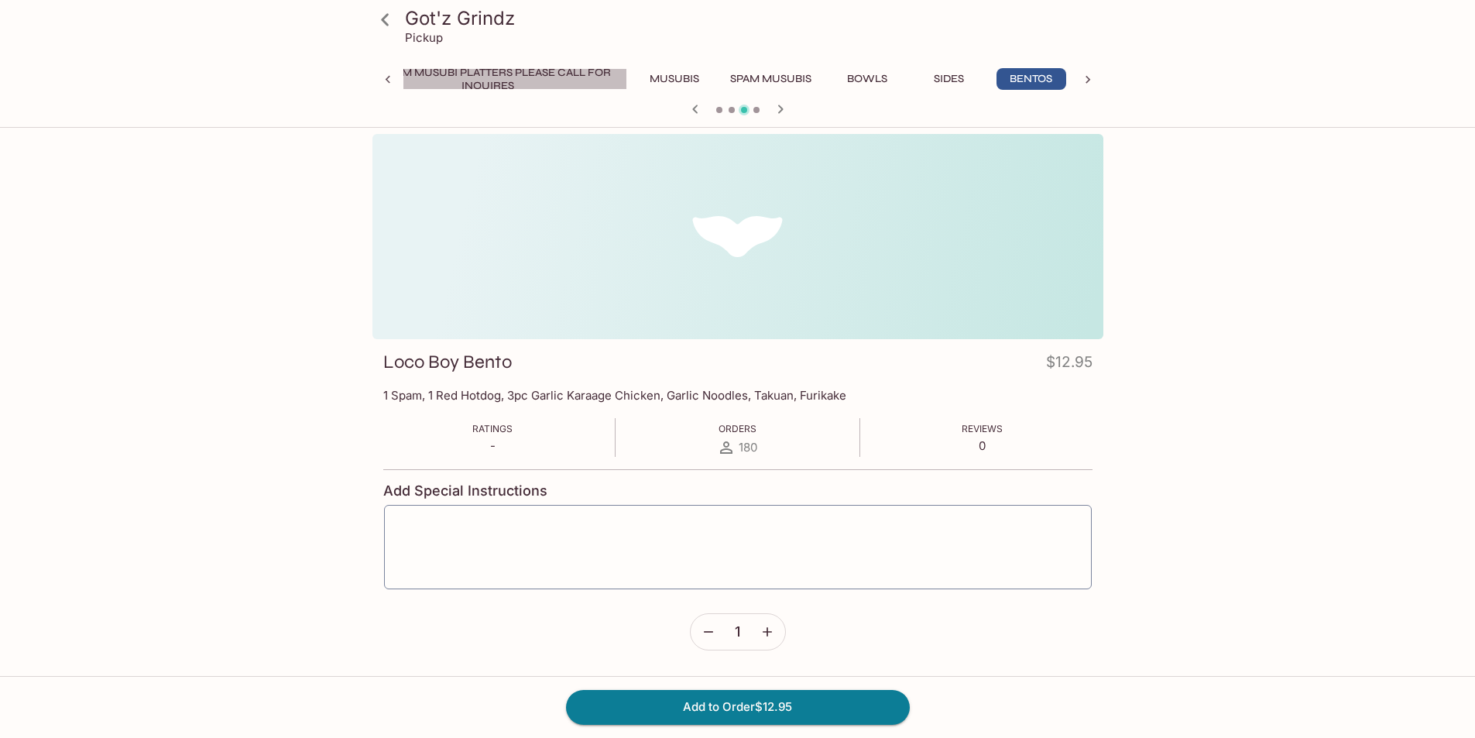
click at [481, 76] on button "Custom Musubi Platters PLEASE CALL FOR INQUIRES" at bounding box center [487, 79] width 279 height 22
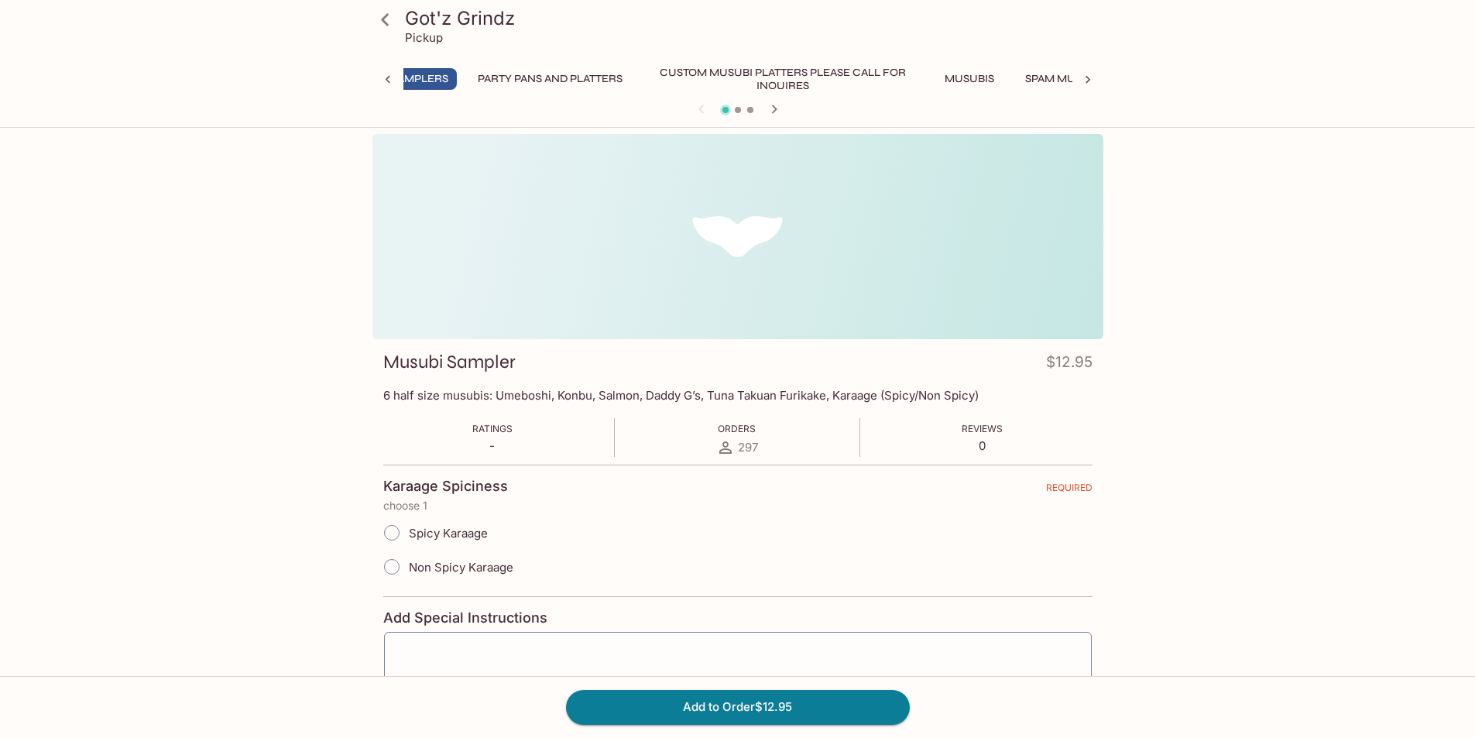
scroll to position [0, 6]
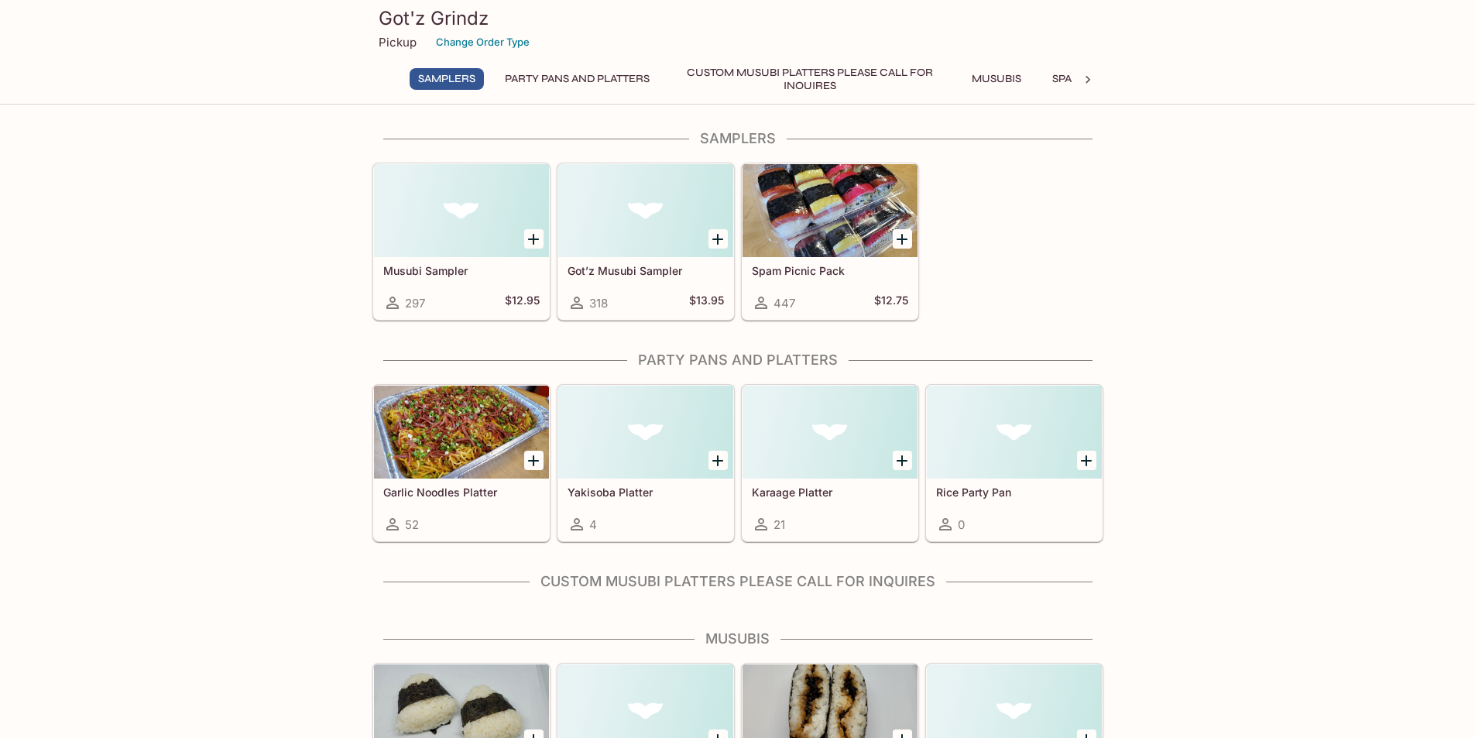
click at [819, 210] on div at bounding box center [830, 210] width 175 height 93
